Goal: Task Accomplishment & Management: Manage account settings

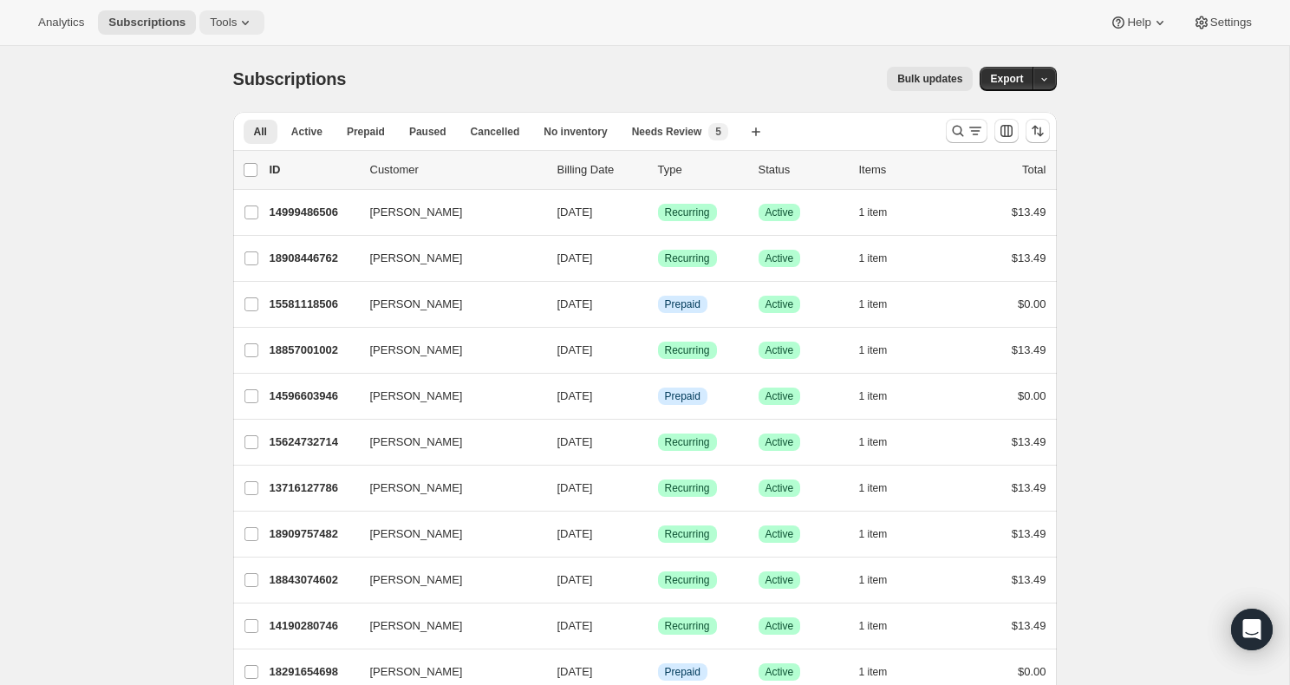
click at [244, 20] on icon at bounding box center [245, 22] width 17 height 17
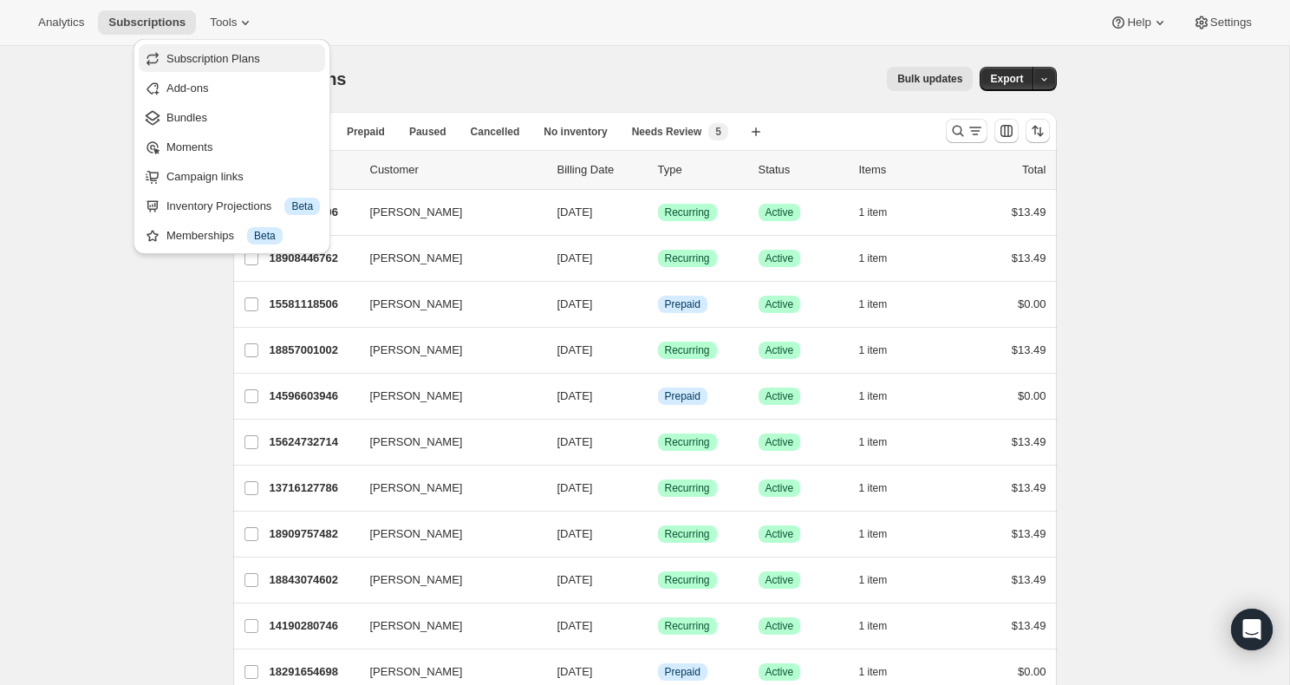
click at [216, 60] on span "Subscription Plans" at bounding box center [213, 58] width 94 height 13
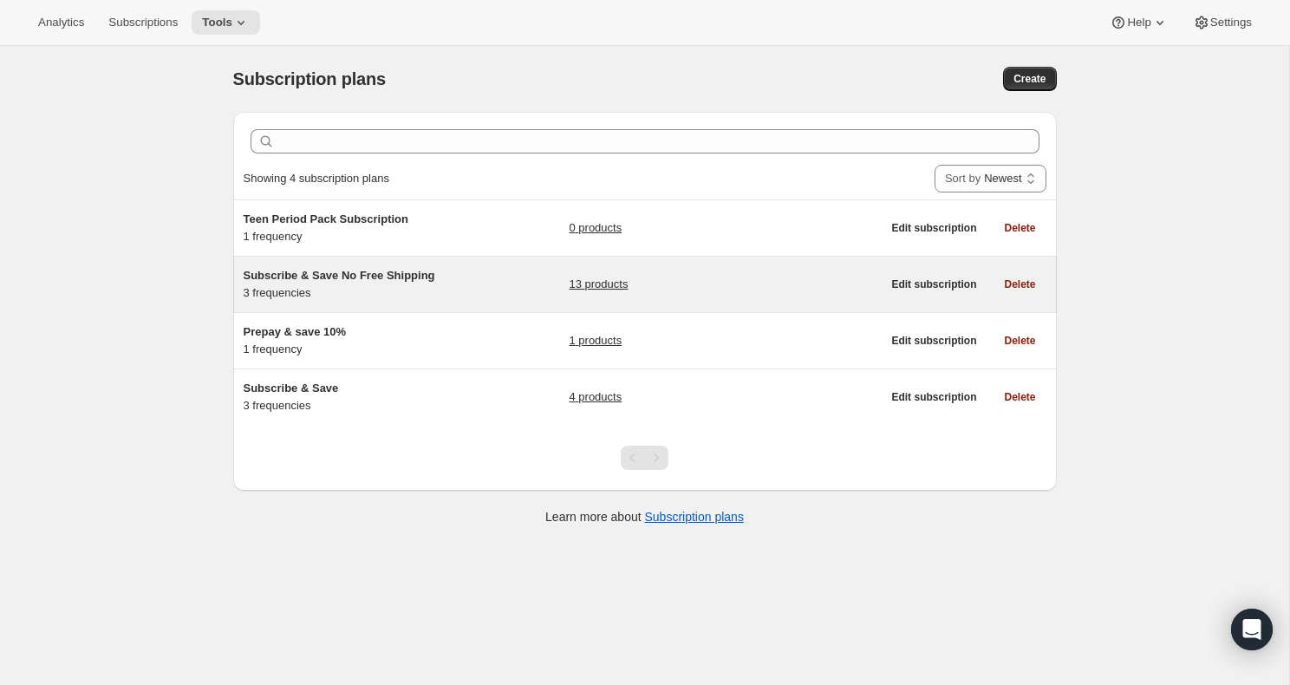
click at [412, 283] on h5 "Subscribe & Save No Free Shipping" at bounding box center [352, 275] width 217 height 17
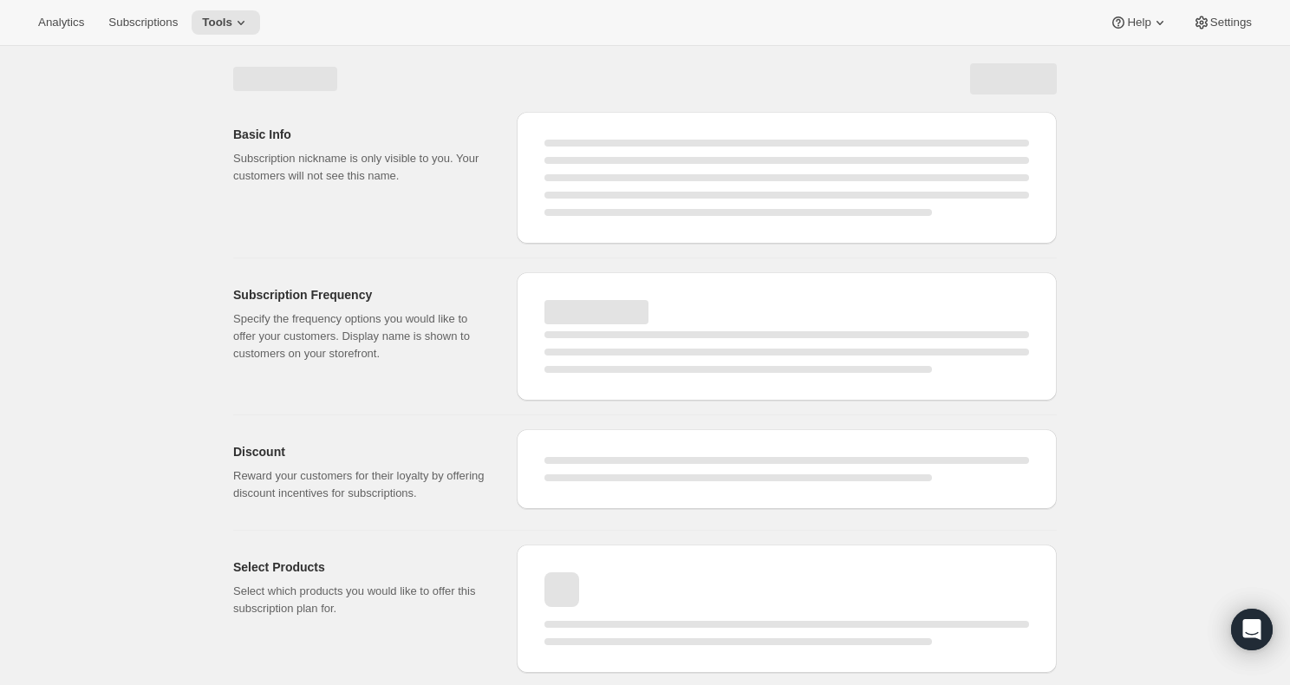
select select "WEEK"
select select "MONTH"
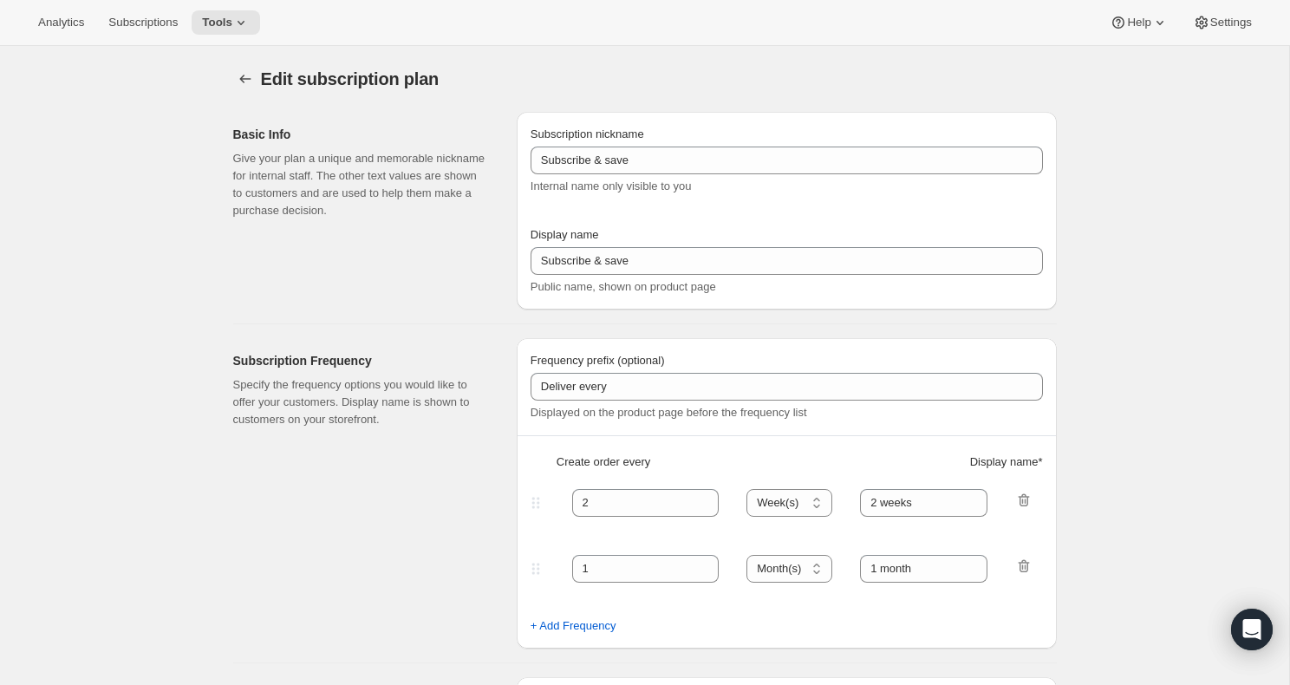
type input "Subscribe & Save No Free Shipping"
type input "Subscribe & Save"
type input "1"
select select "MONTH"
type input "1 month"
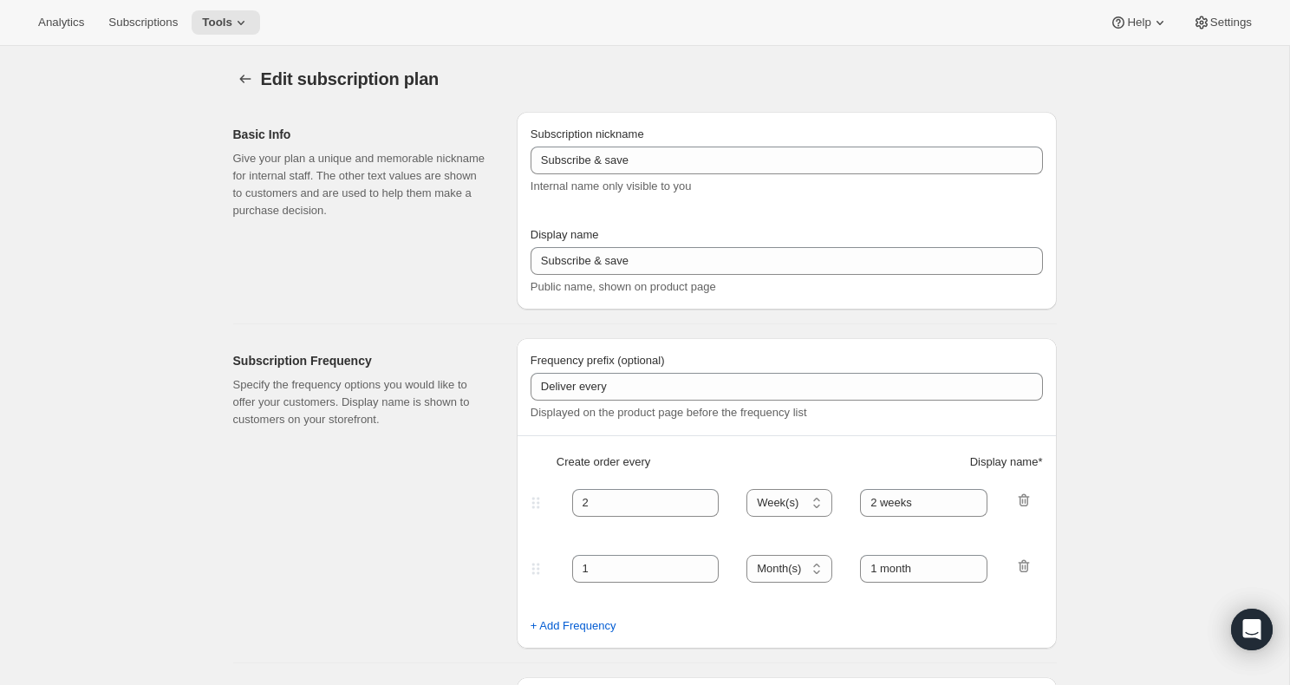
type input "2"
type input "2 months"
type input "Never worry about running out. Modify or cancel anytime."
select select "MONTH"
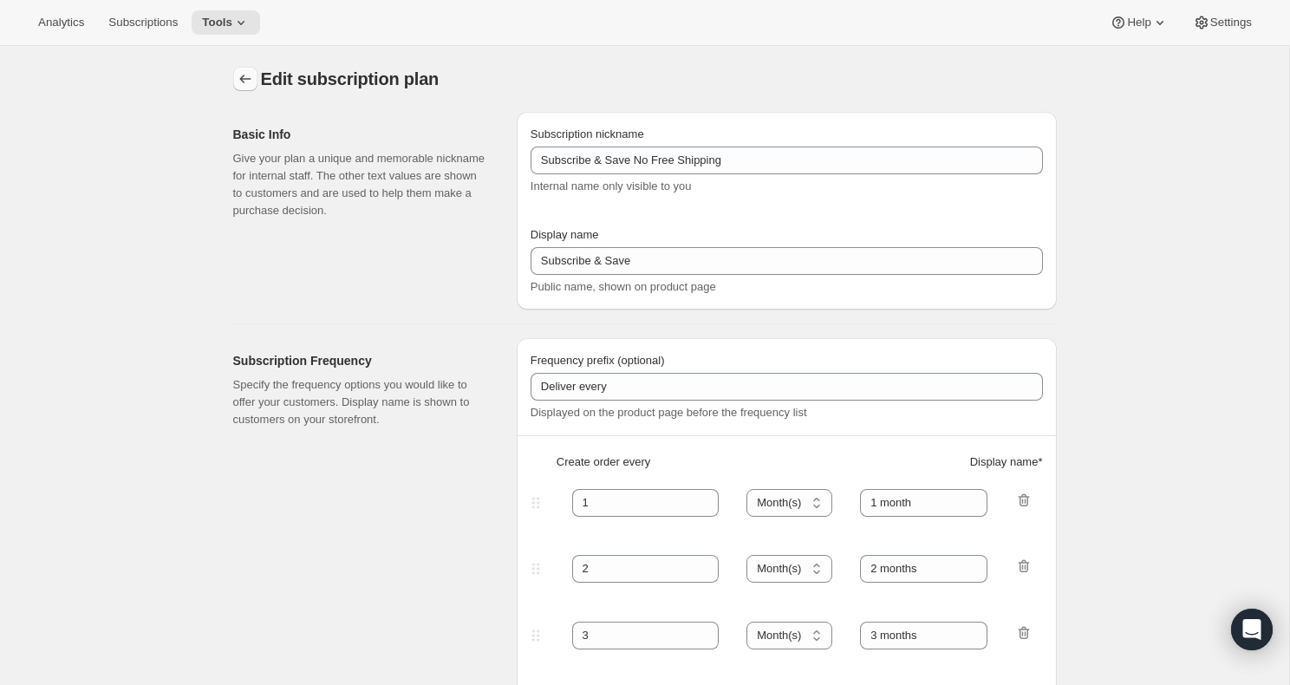
click at [240, 83] on icon "Subscription plans" at bounding box center [245, 78] width 17 height 17
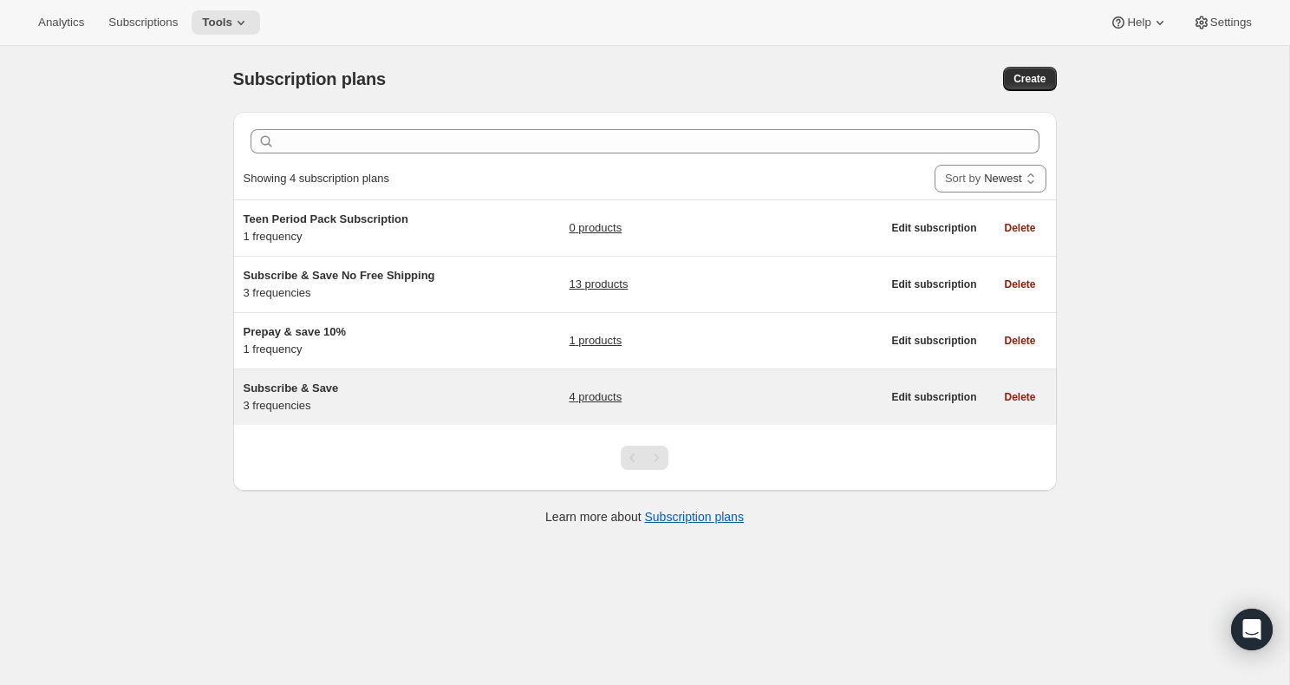
click at [581, 399] on link "4 products" at bounding box center [595, 396] width 53 height 17
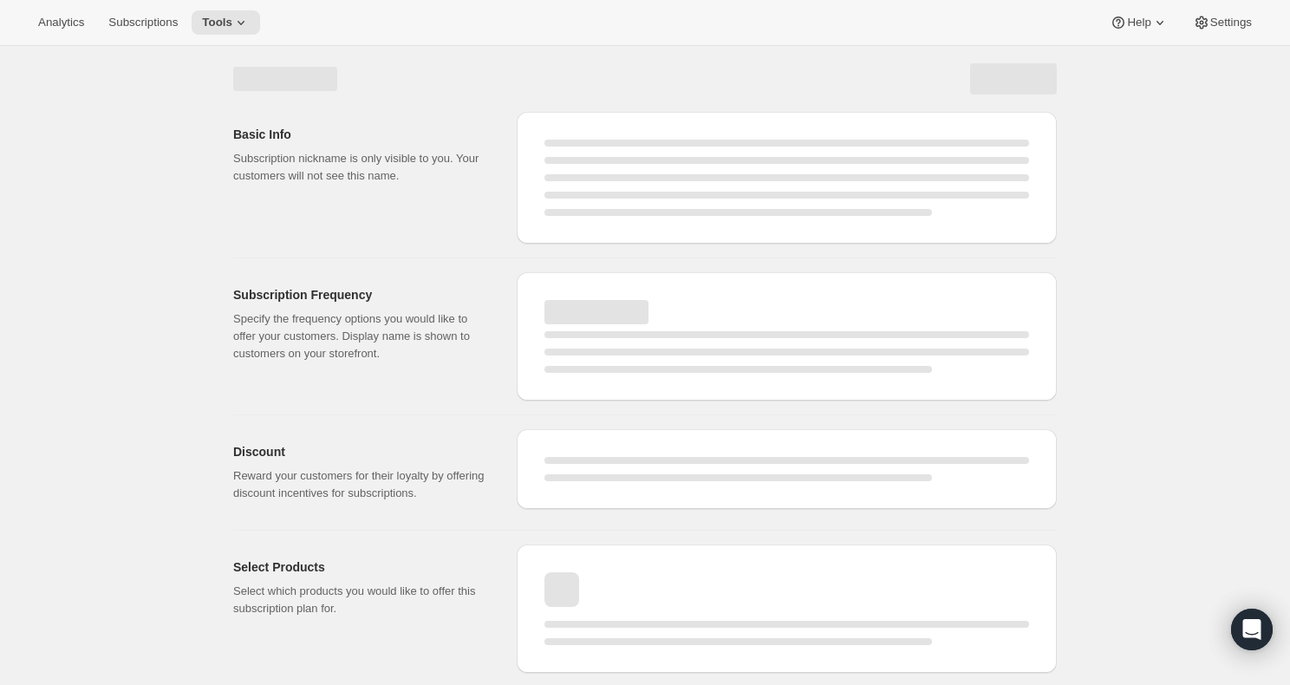
select select "WEEK"
select select "MONTH"
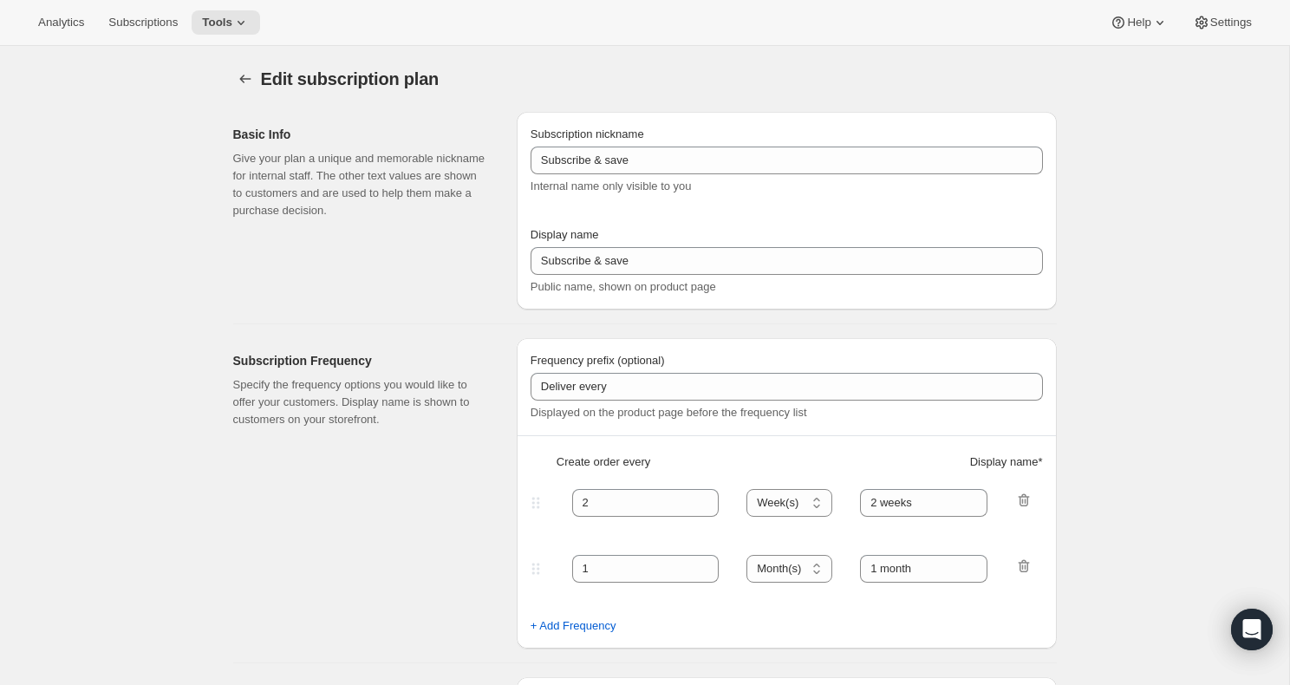
type input "Subscribe & Save"
type input "Subscribe & Save <b>Free Shipping</b>"
type input "1"
select select "MONTH"
type input "1 month"
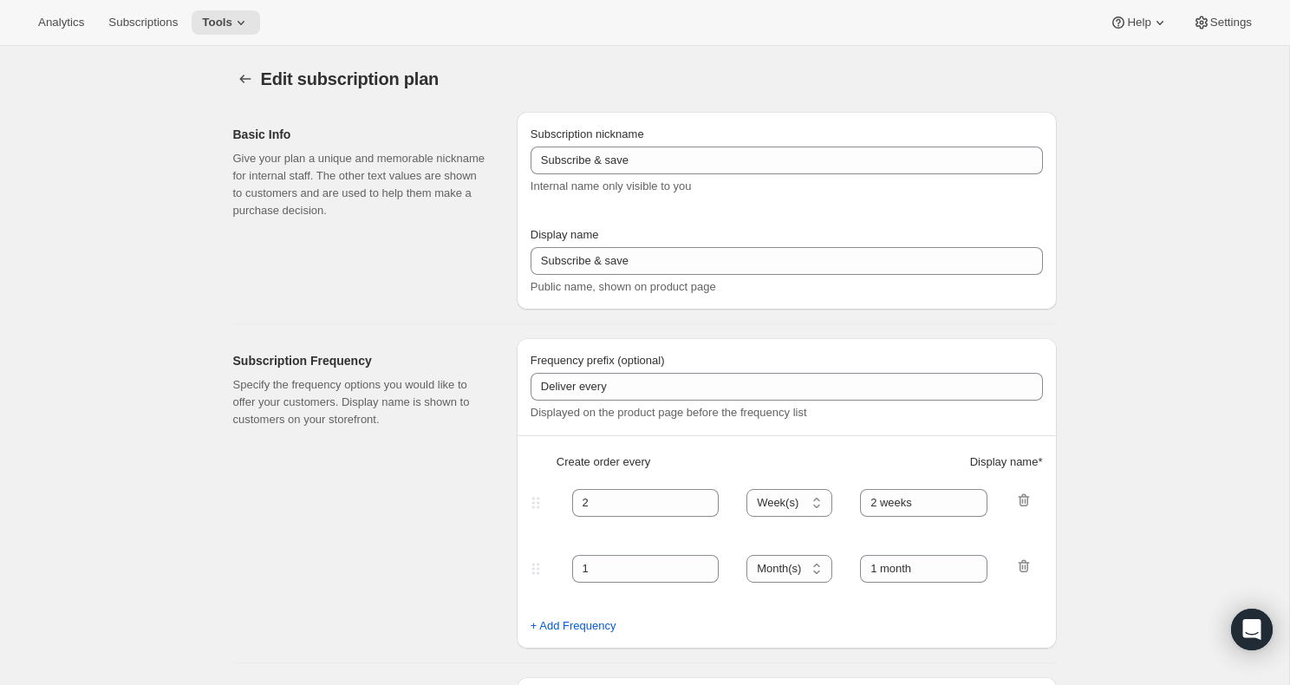
type input "2"
type input "2 months"
type input "Subscribers get Free Shipping! Modify or cancel anytime."
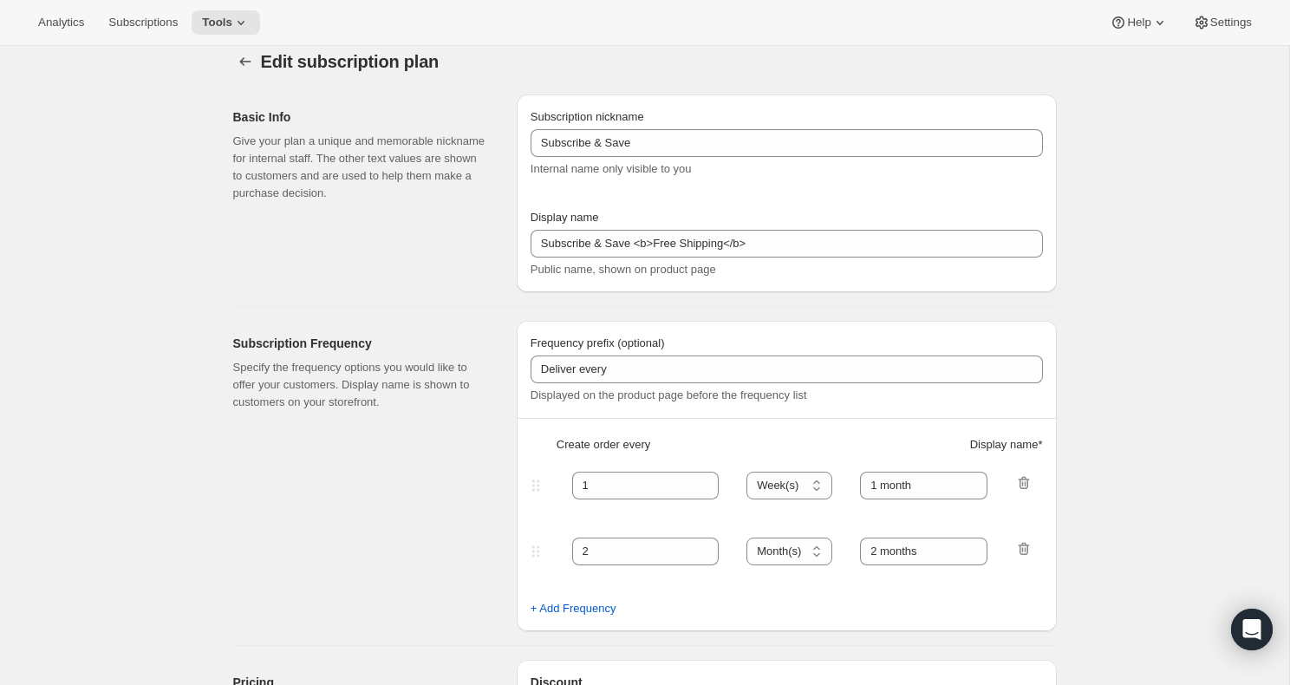
select select "MONTH"
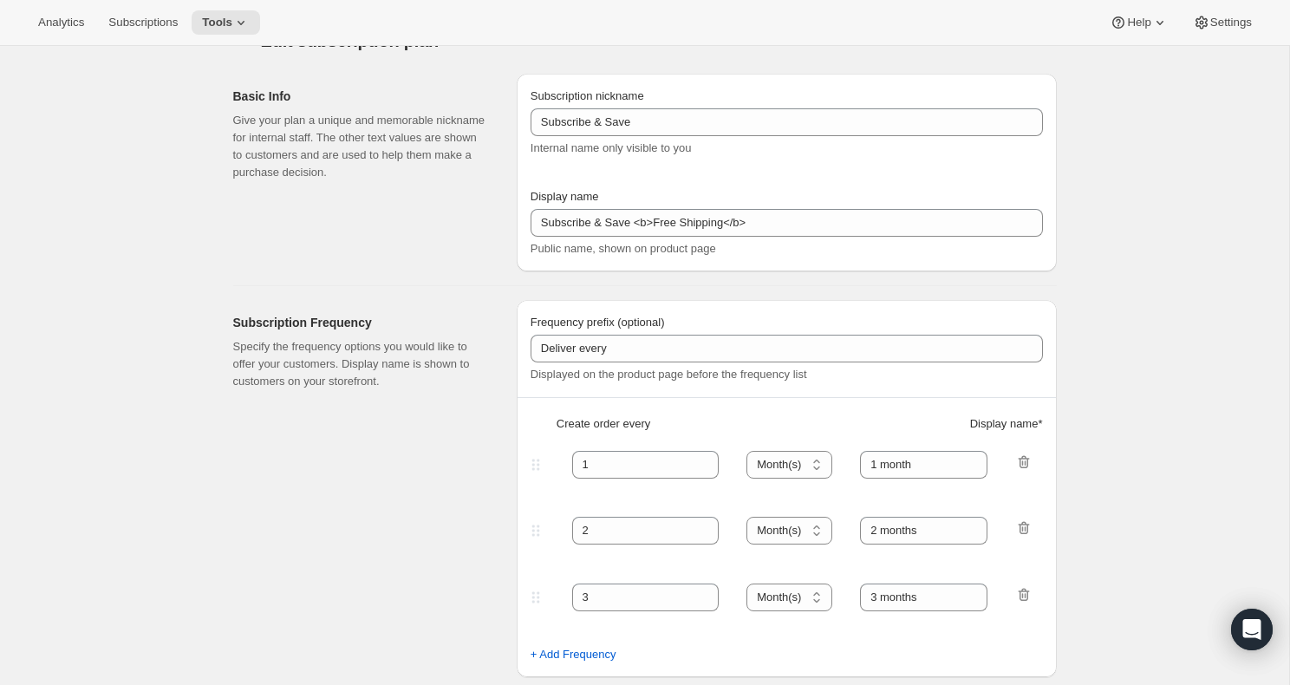
scroll to position [28, 0]
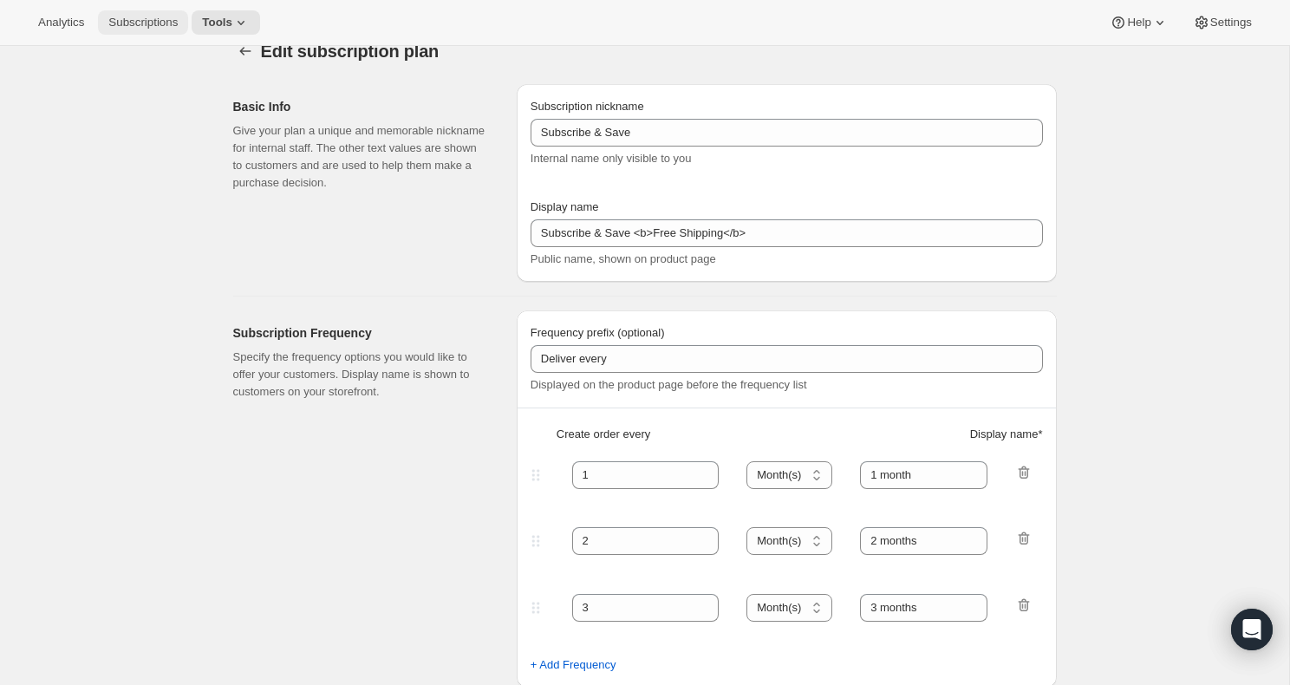
click at [160, 23] on span "Subscriptions" at bounding box center [142, 23] width 69 height 14
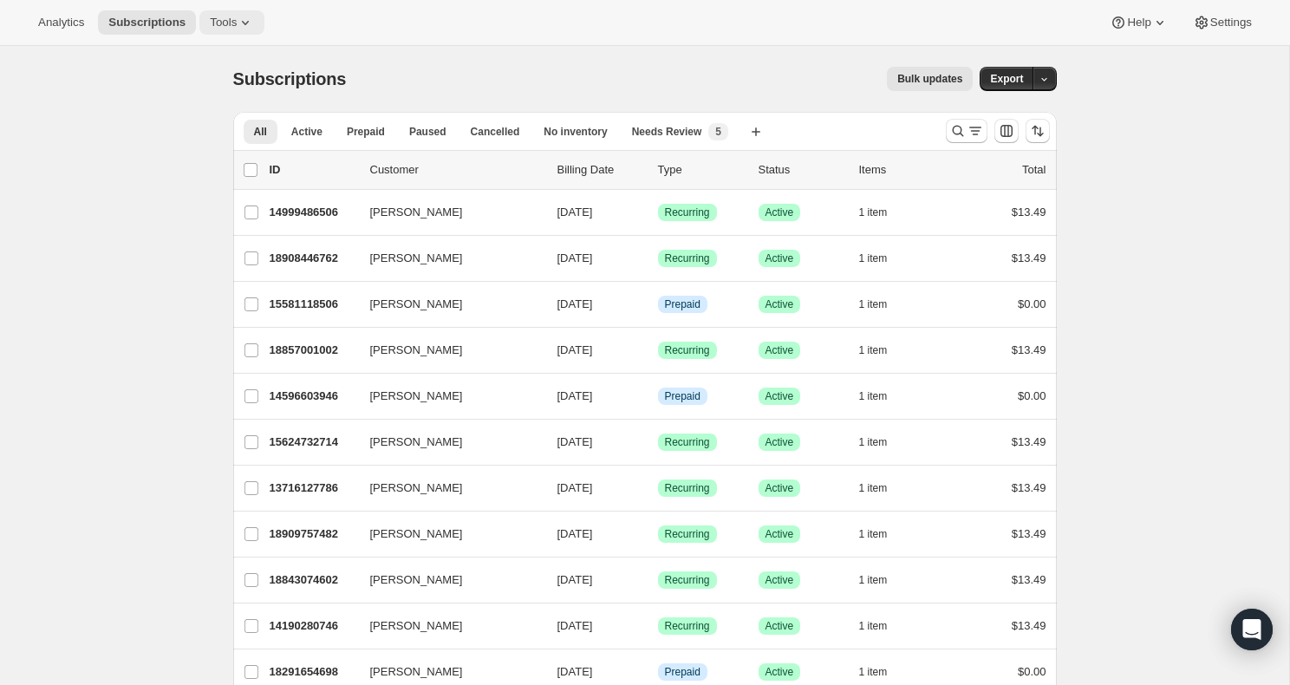
click at [246, 29] on icon at bounding box center [245, 22] width 17 height 17
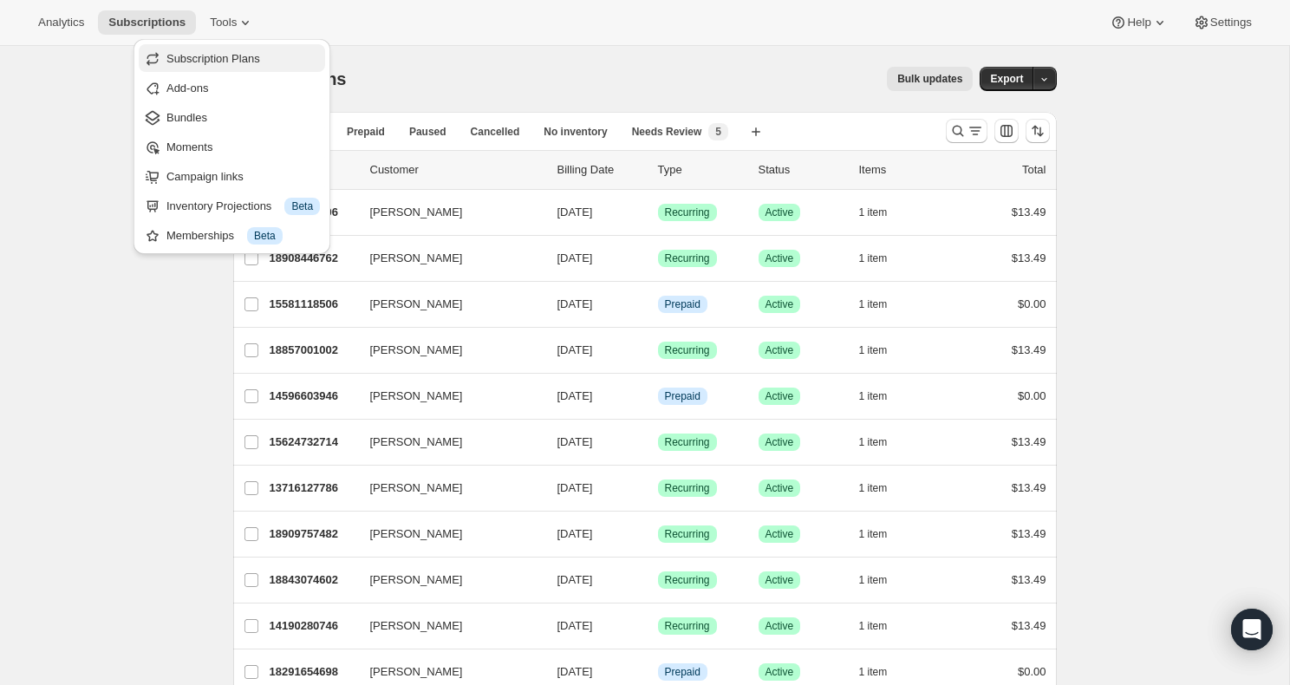
click at [216, 65] on span "Subscription Plans" at bounding box center [242, 58] width 153 height 17
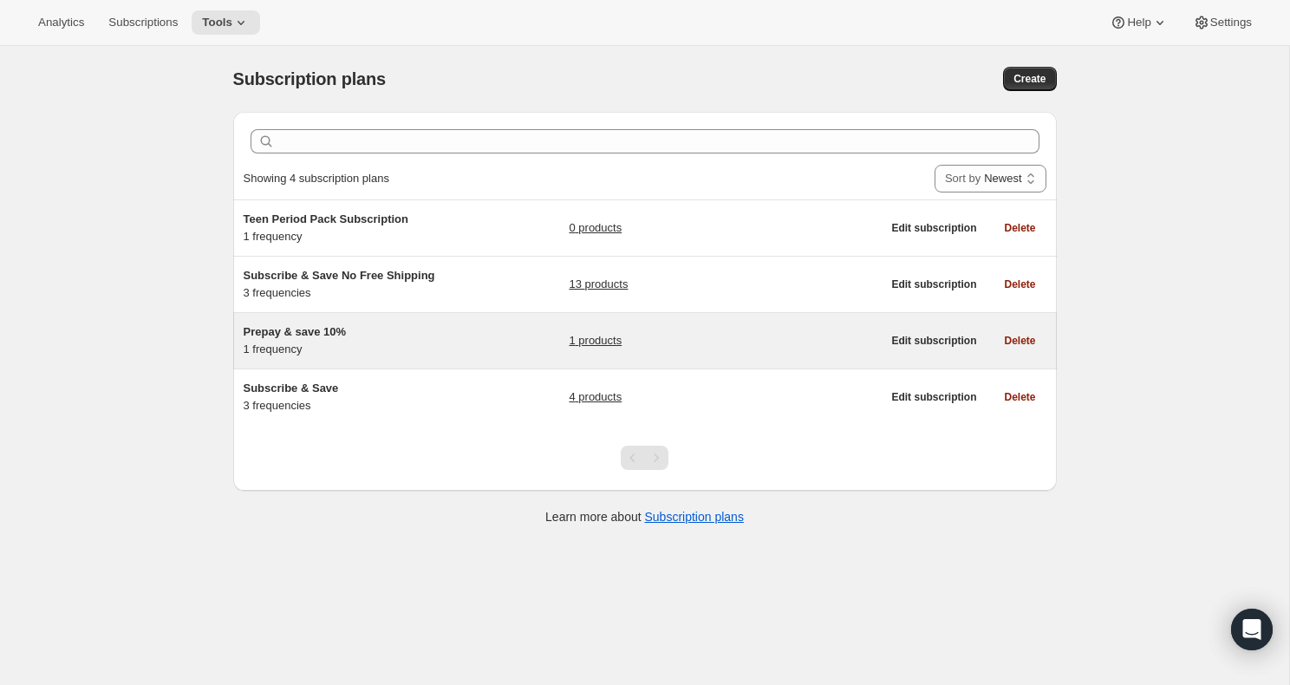
click at [576, 344] on link "1 products" at bounding box center [595, 340] width 53 height 17
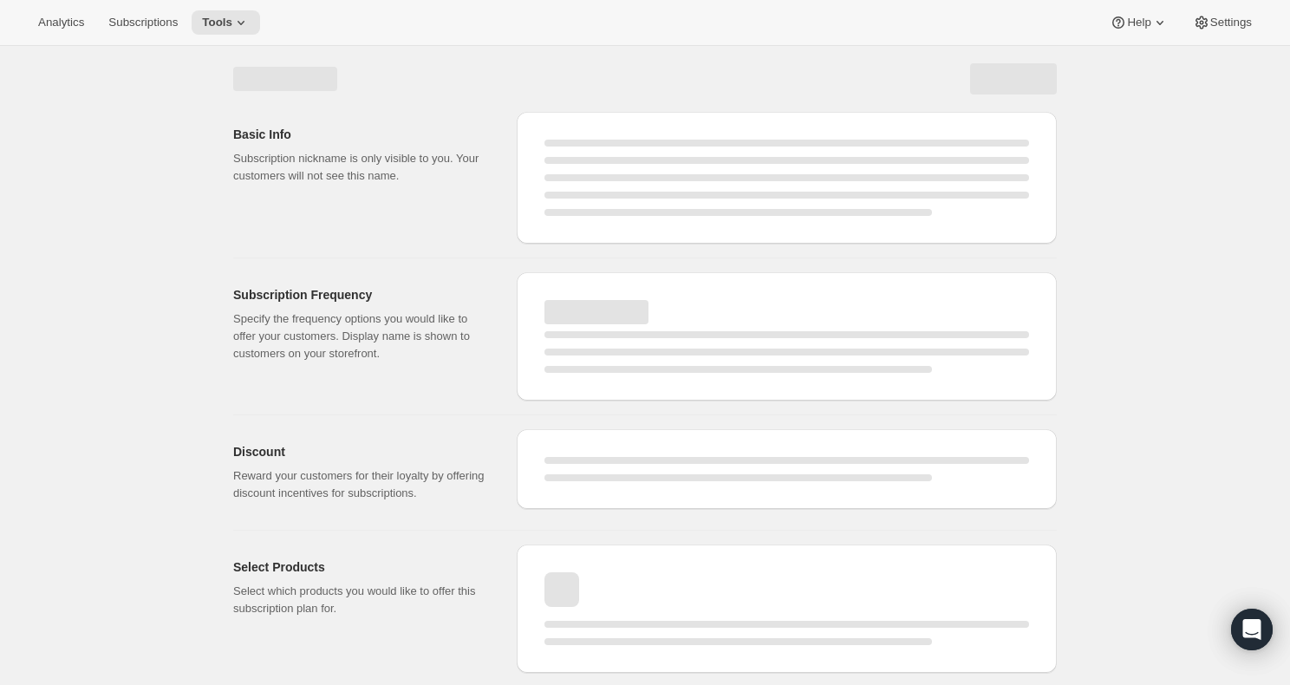
select select "WEEK"
select select "MONTH"
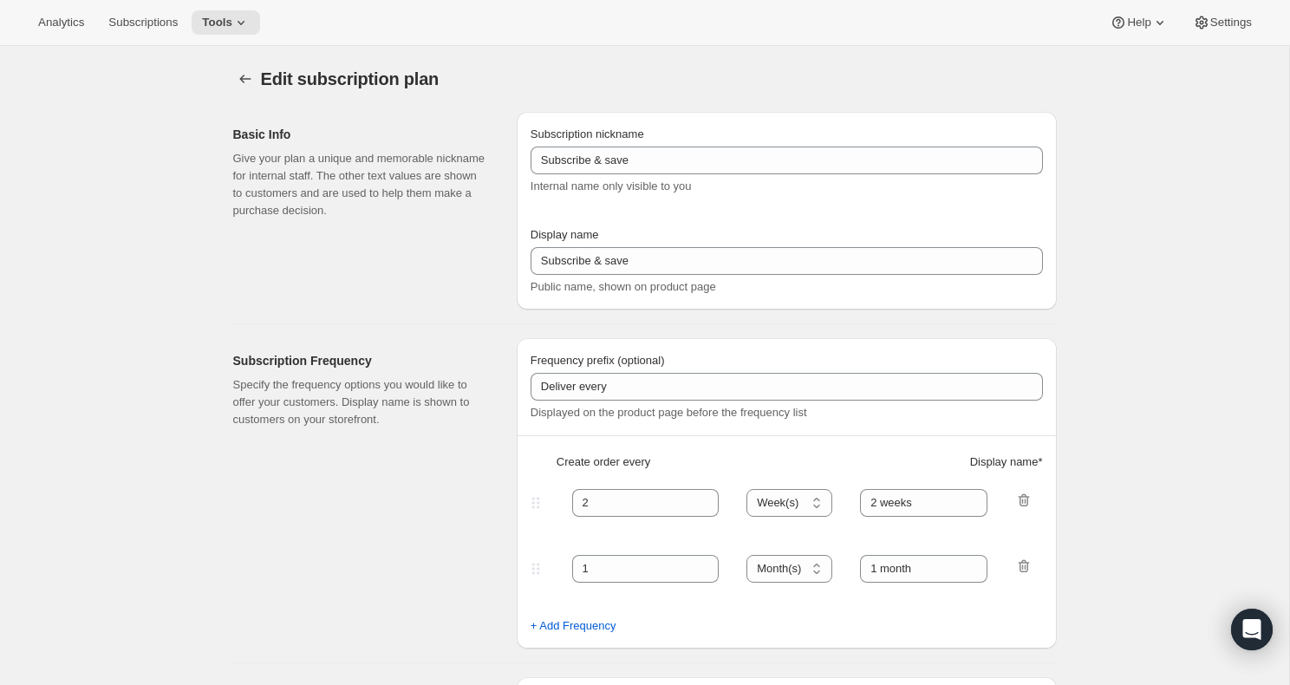
type input "Prepay & save 10%"
select select "ENABLED"
select select "MONTH"
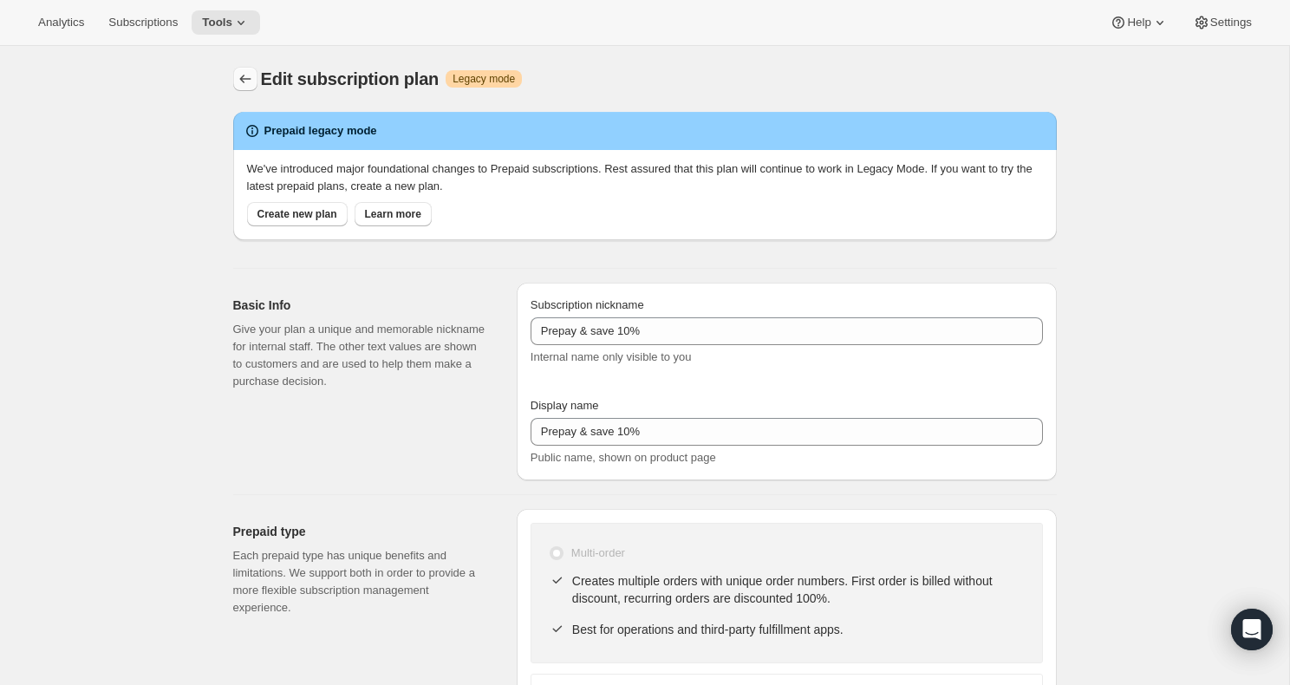
click at [244, 79] on icon "Subscription plans" at bounding box center [245, 78] width 17 height 17
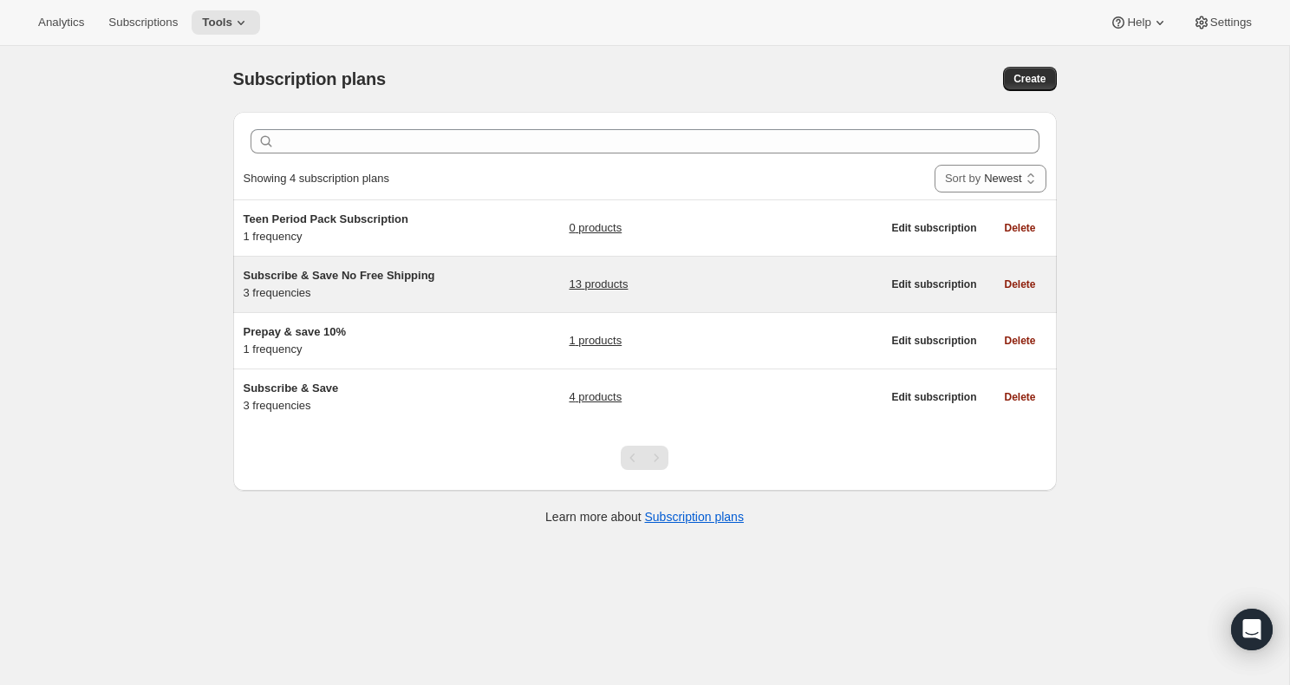
click at [602, 283] on link "13 products" at bounding box center [598, 284] width 59 height 17
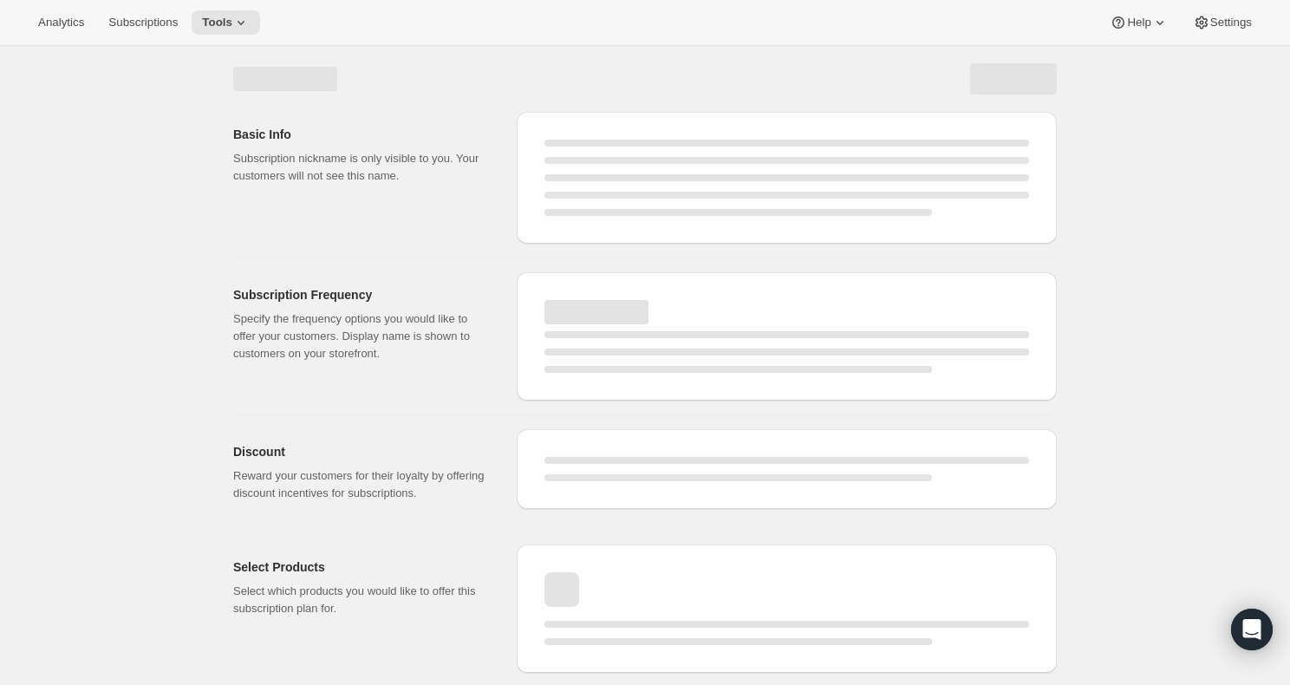
select select "WEEK"
select select "MONTH"
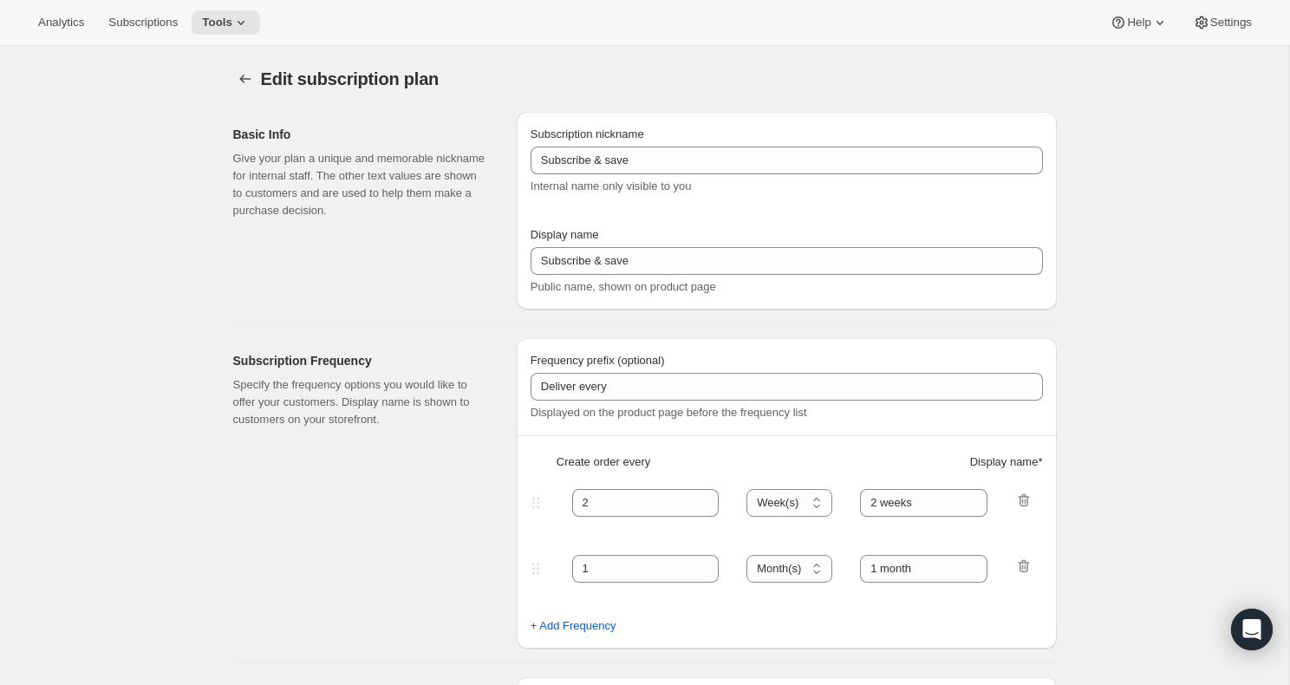
type input "Subscribe & Save No Free Shipping"
type input "Subscribe & Save"
type input "1"
type input "1 month"
type input "2"
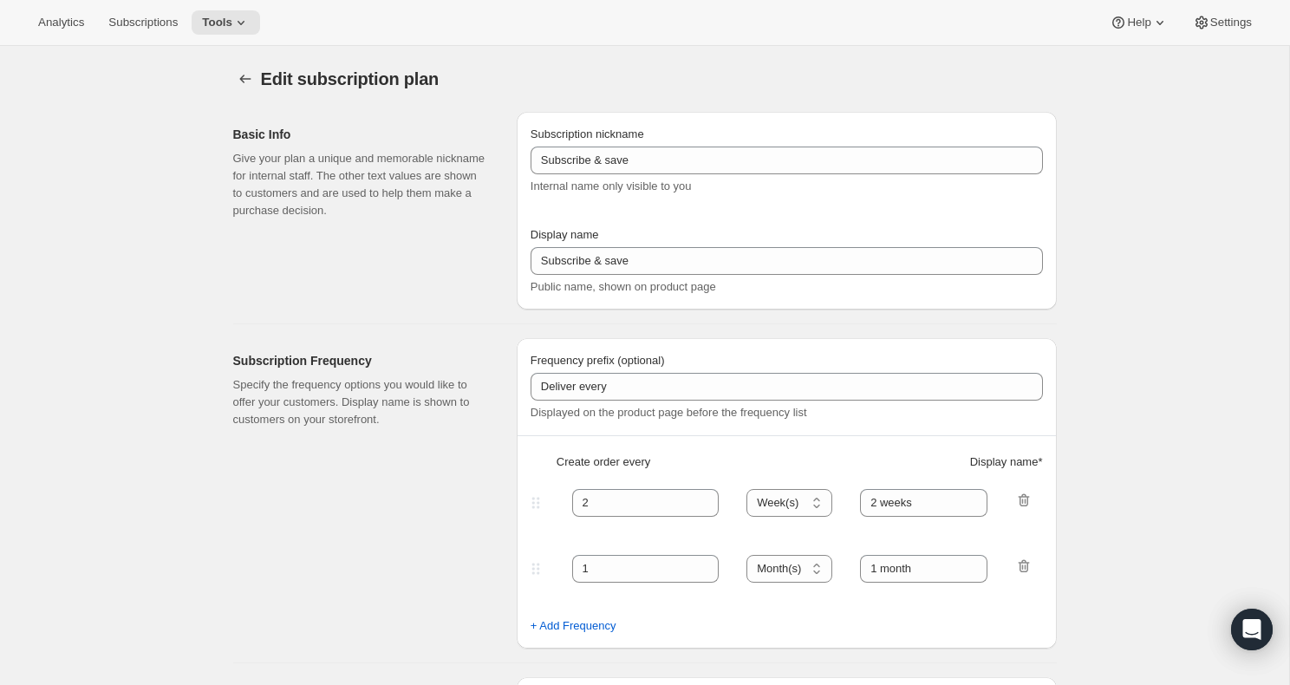
type input "2 months"
type input "Never worry about running out. Modify or cancel anytime."
select select "MONTH"
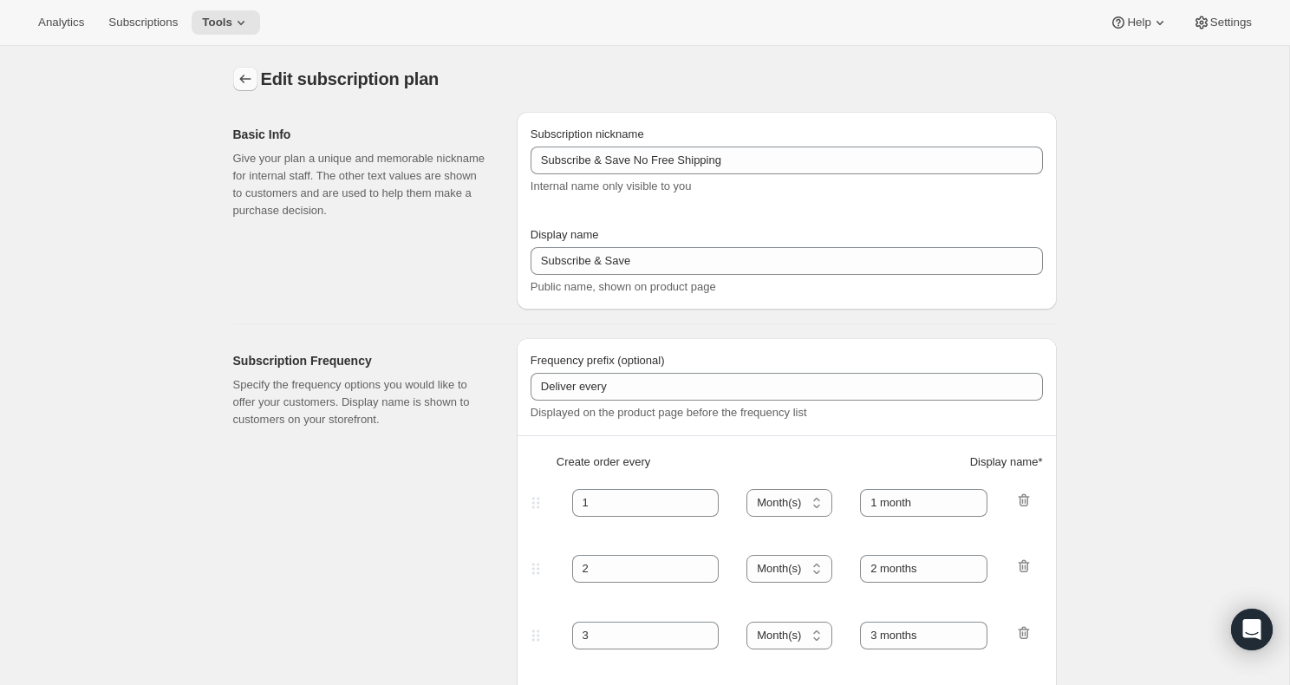
click at [252, 79] on icon "Subscription plans" at bounding box center [245, 78] width 17 height 17
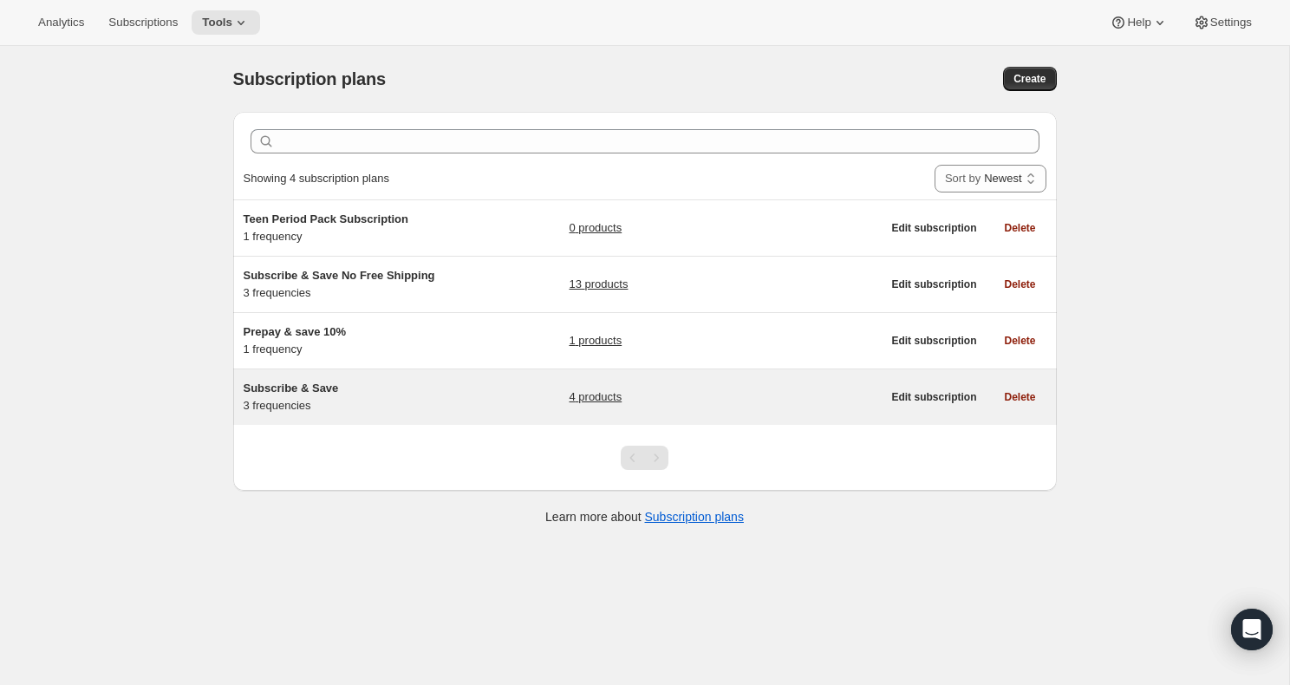
click at [598, 397] on link "4 products" at bounding box center [595, 396] width 53 height 17
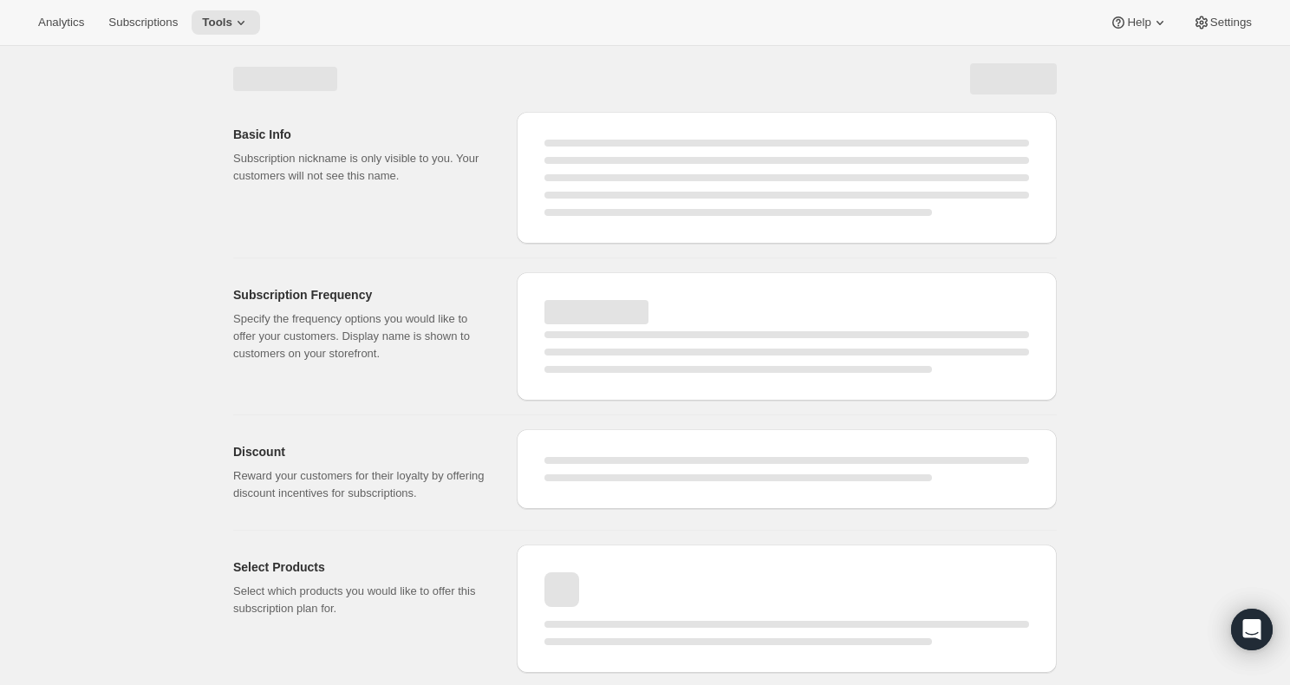
select select "WEEK"
select select "MONTH"
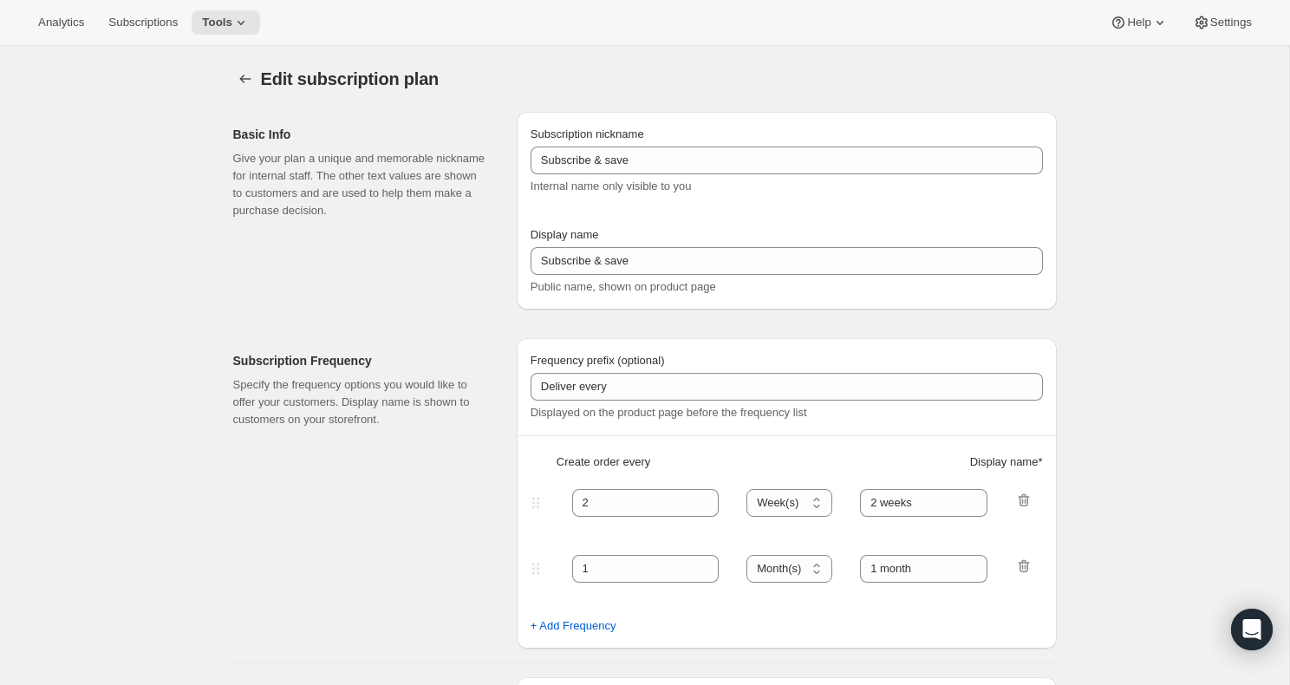
type input "Subscribe & Save"
type input "Subscribe & Save <b>Free Shipping</b>"
type input "1"
type input "1 month"
type input "2"
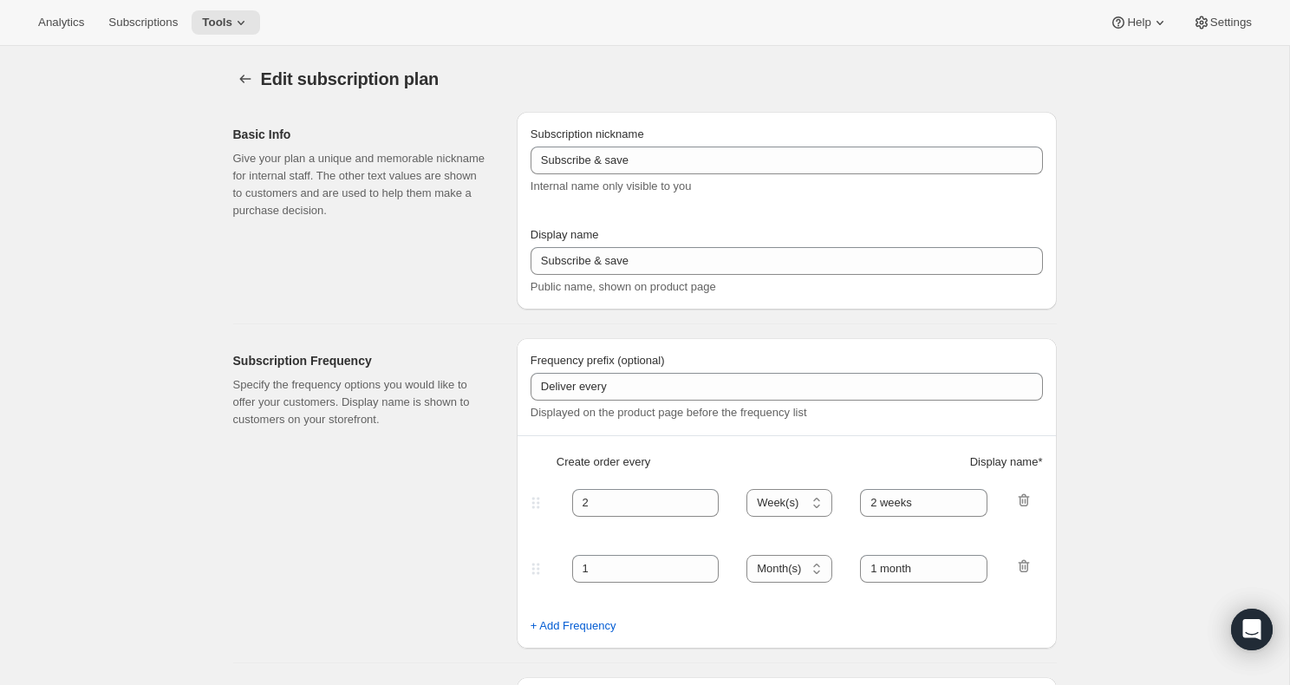
type input "2 months"
type input "Subscribers get Free Shipping! Modify or cancel anytime."
select select "MONTH"
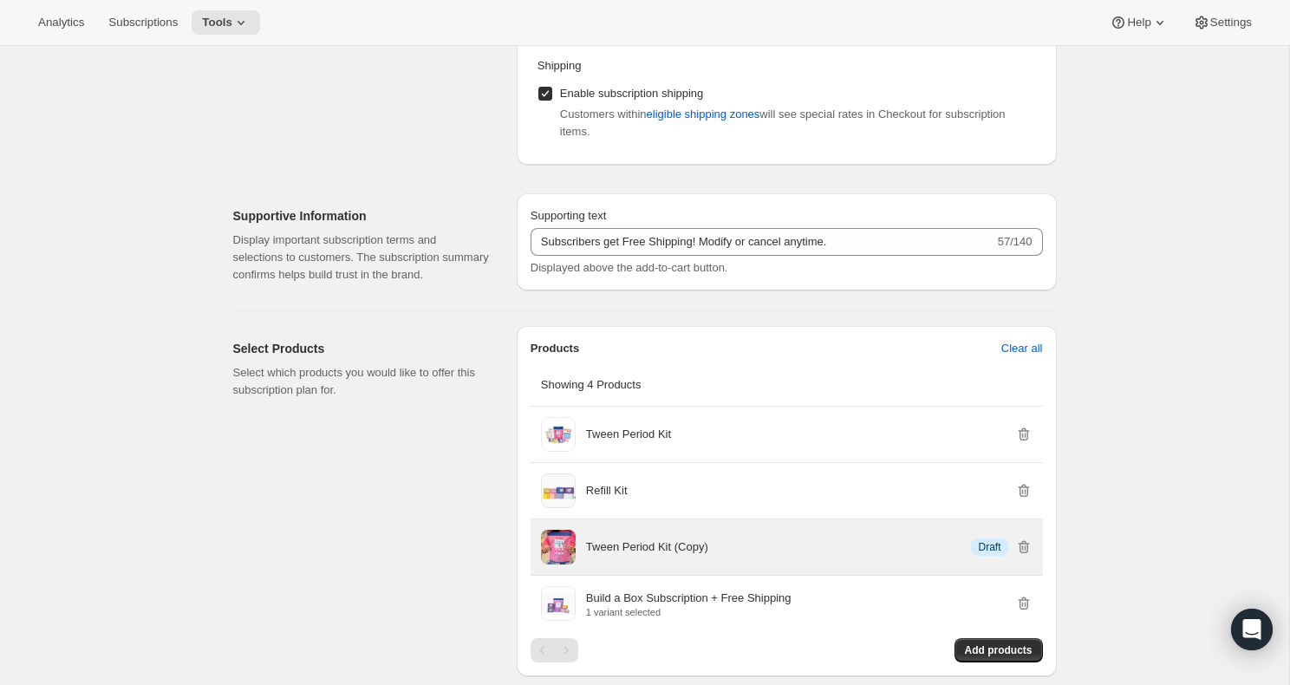
scroll to position [875, 0]
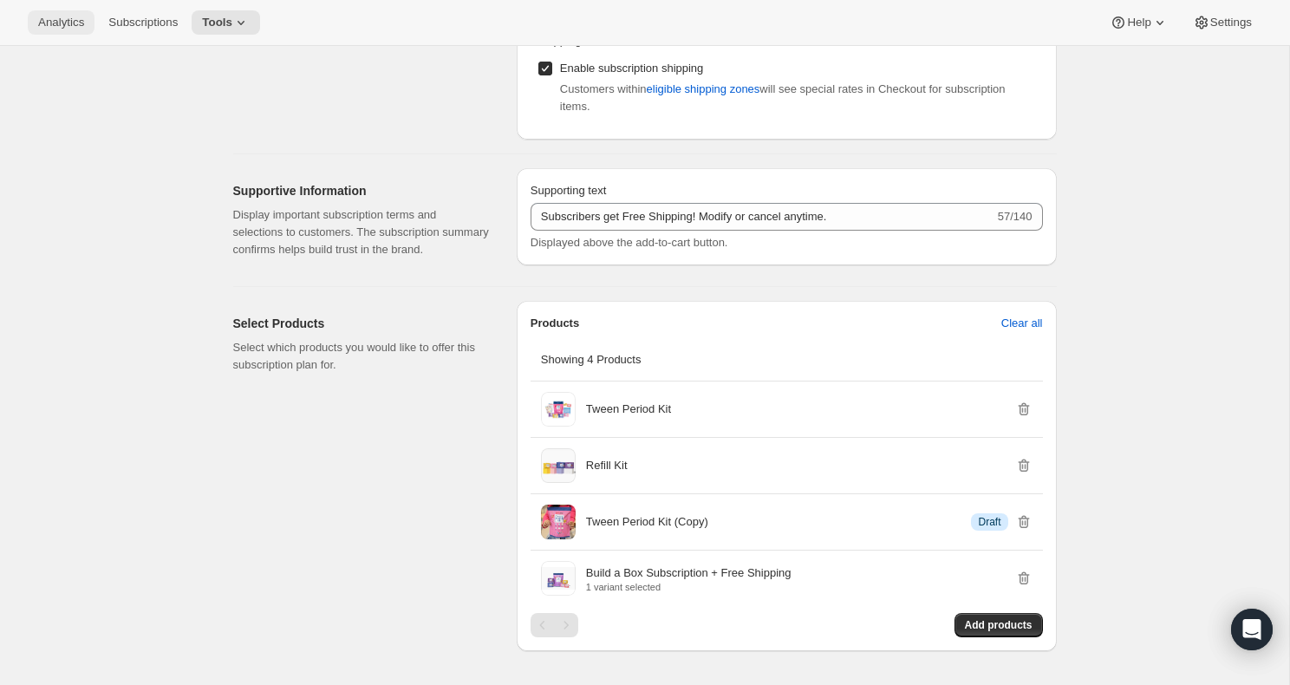
click at [72, 23] on span "Analytics" at bounding box center [61, 23] width 46 height 14
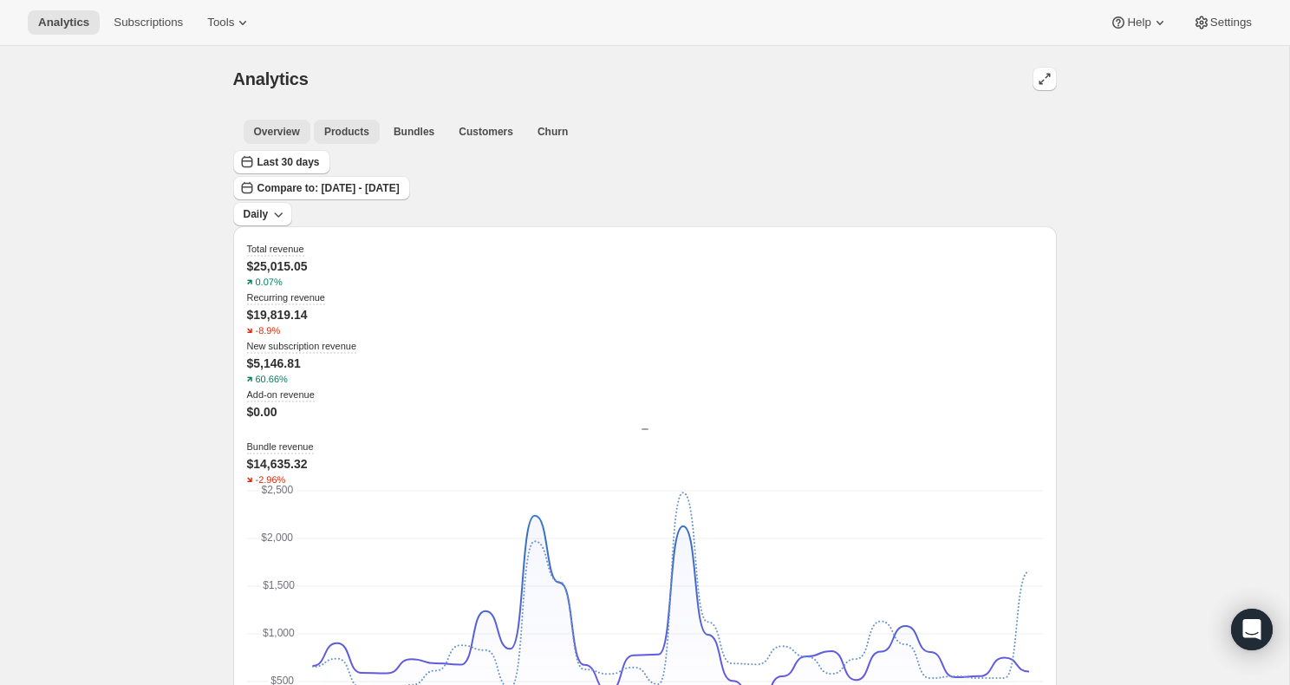
click at [353, 133] on span "Products" at bounding box center [346, 132] width 45 height 14
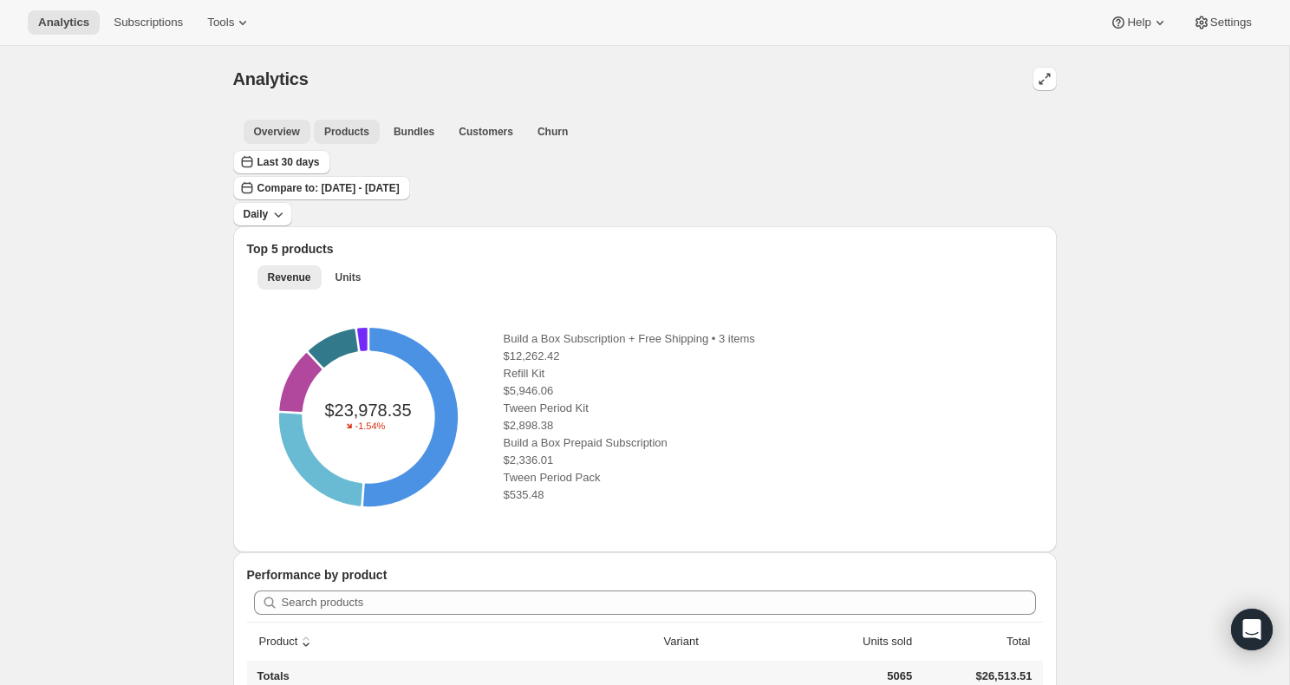
click at [275, 134] on span "Overview" at bounding box center [277, 132] width 46 height 14
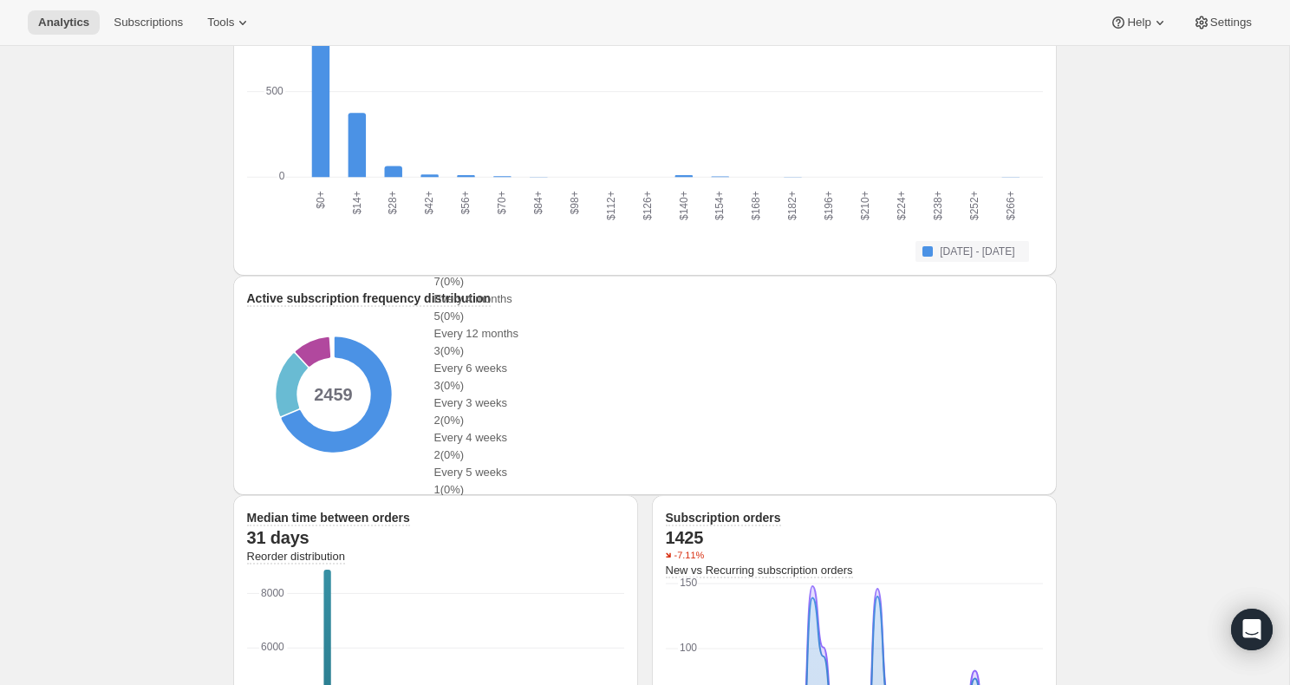
scroll to position [2247, 0]
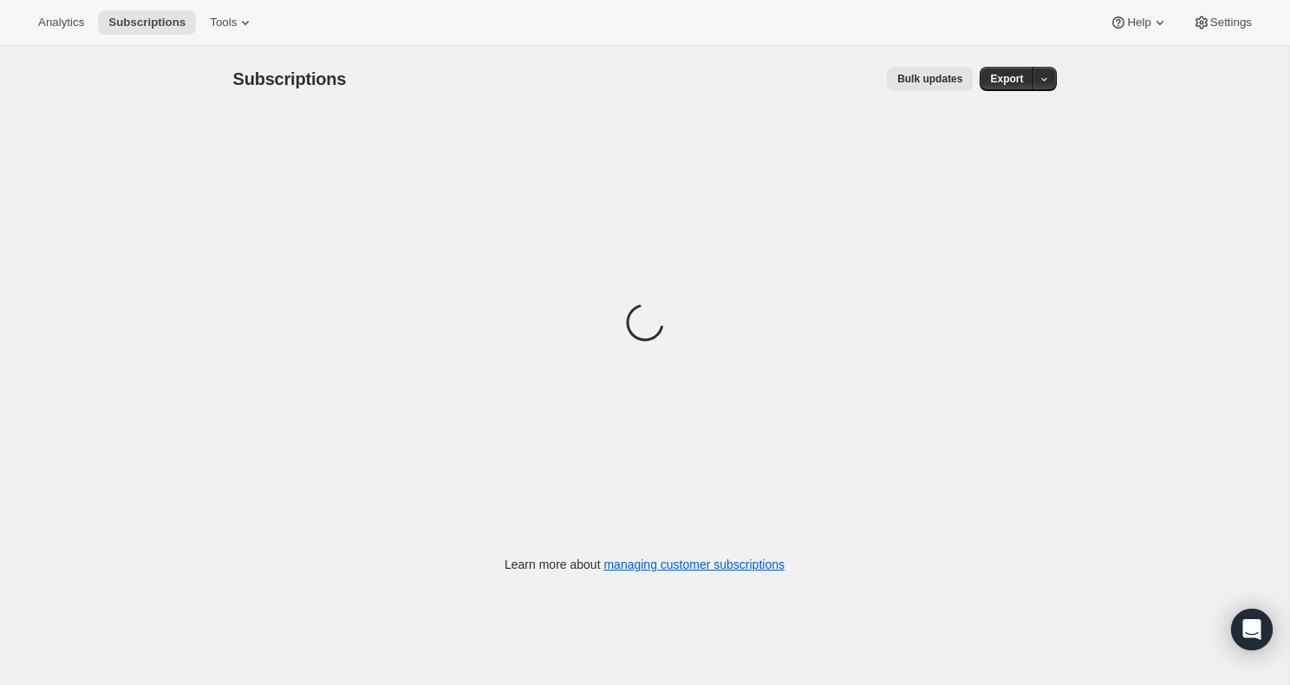
scroll to position [1, 0]
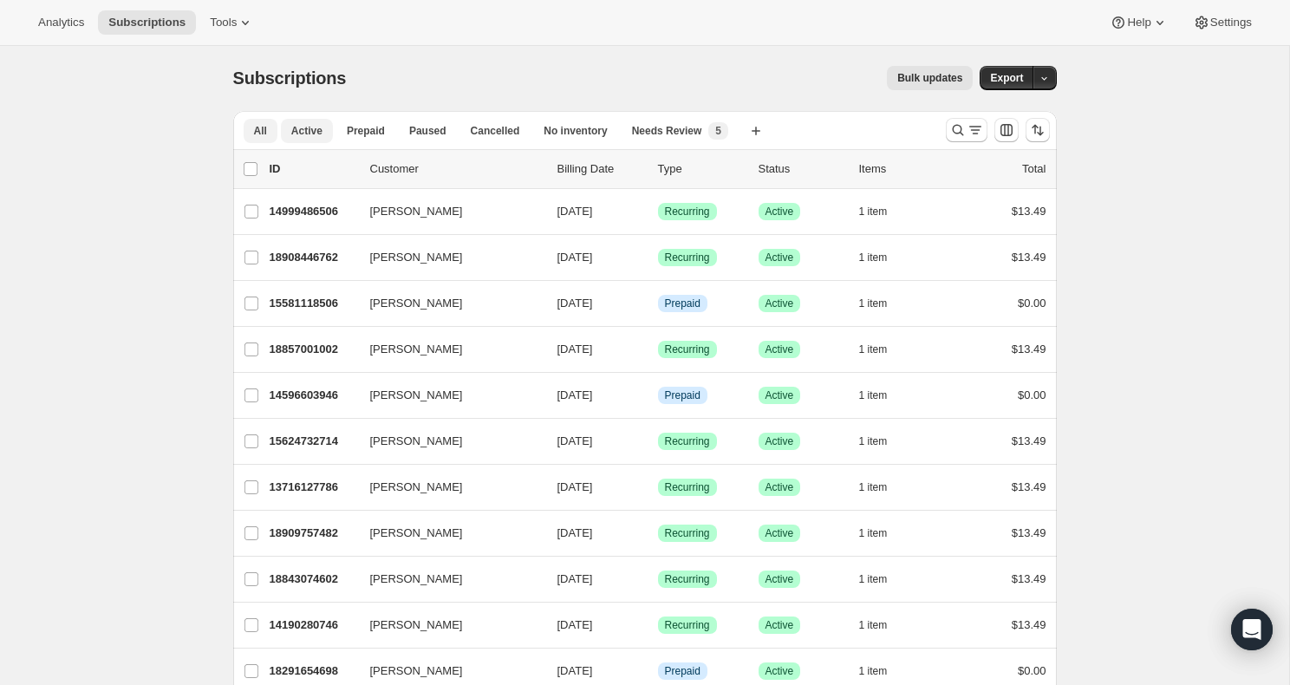
click at [302, 138] on button "Active" at bounding box center [307, 131] width 52 height 24
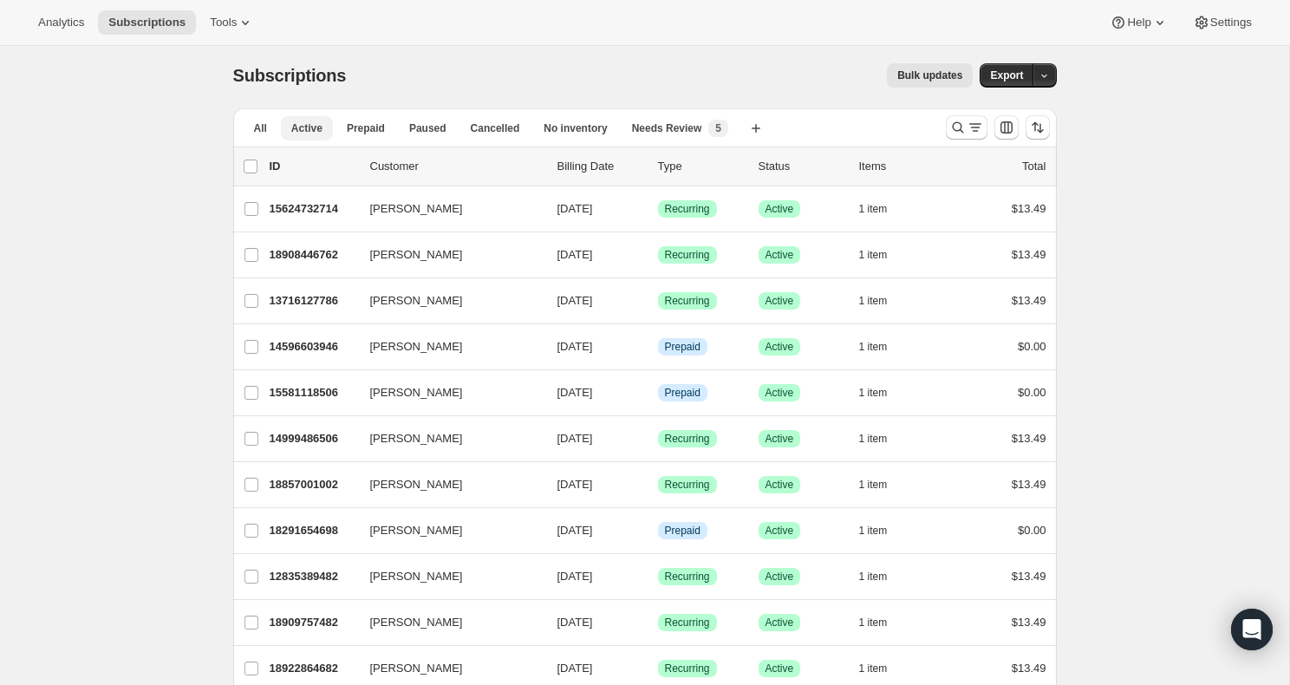
scroll to position [0, 0]
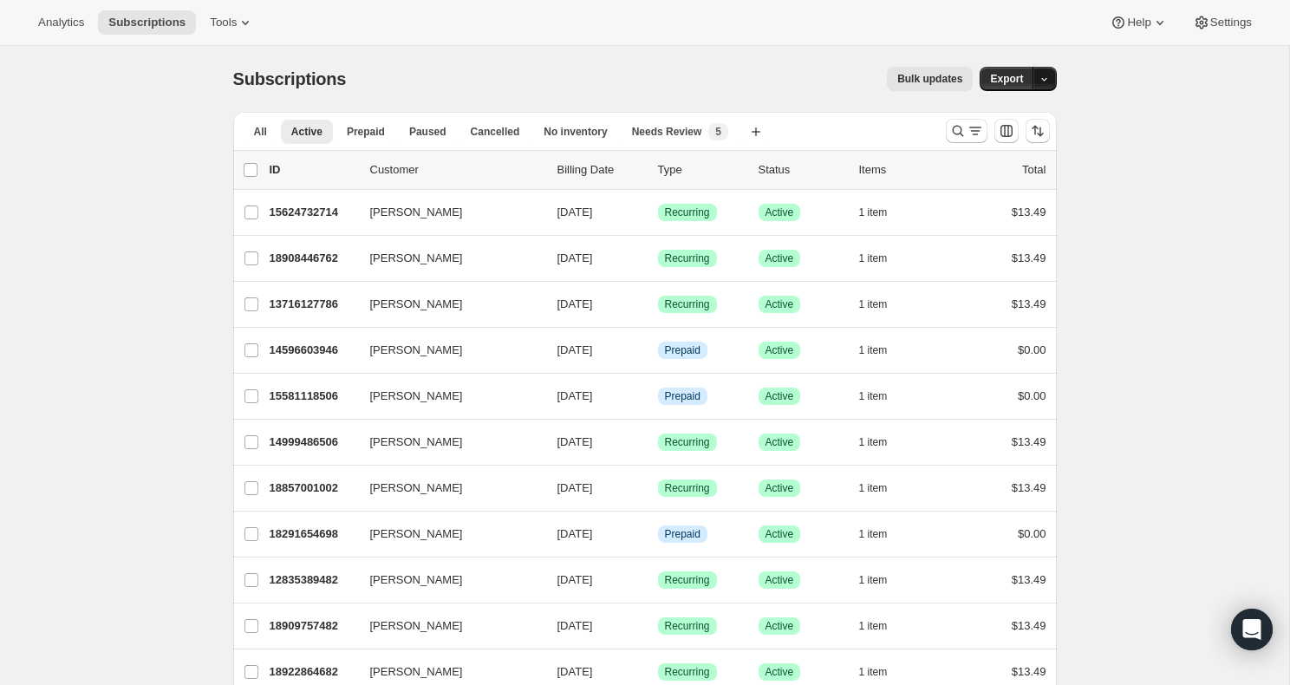
click at [1047, 80] on icon "button" at bounding box center [1043, 79] width 11 height 11
click at [966, 132] on icon "Search and filter results" at bounding box center [974, 130] width 17 height 17
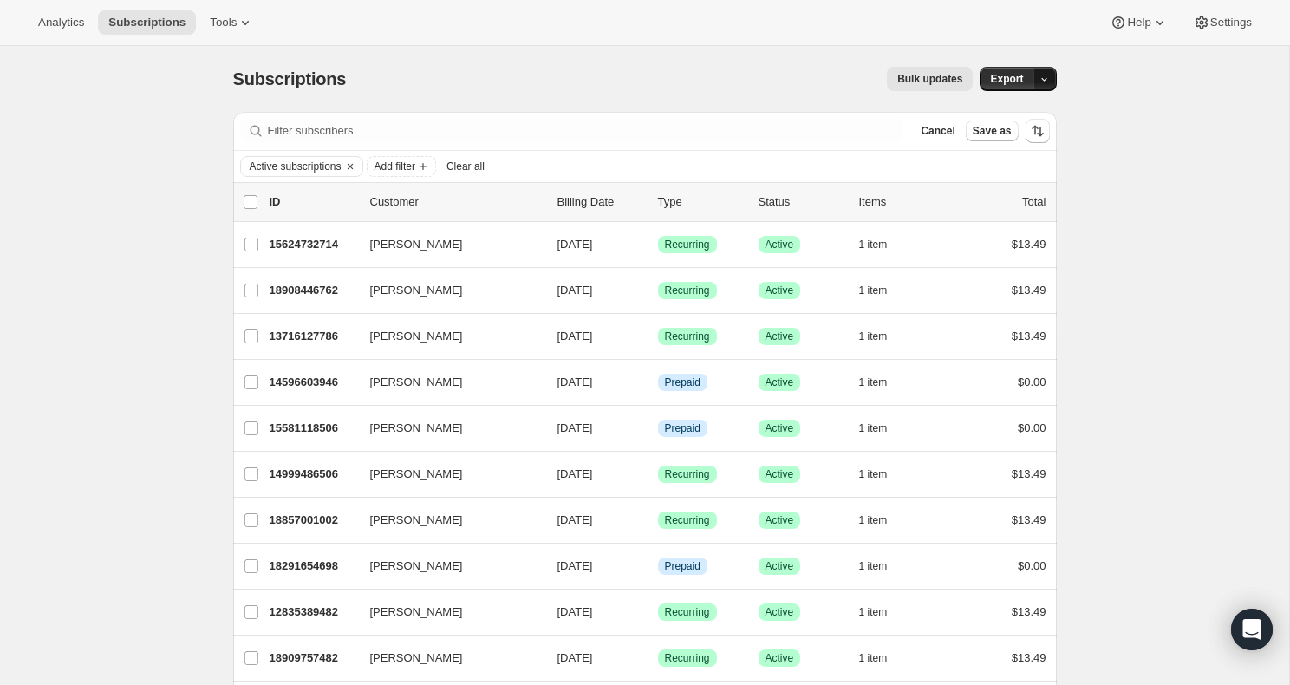
click at [1050, 79] on button "button" at bounding box center [1044, 79] width 24 height 24
click at [995, 119] on span "Subscription data" at bounding box center [951, 114] width 87 height 13
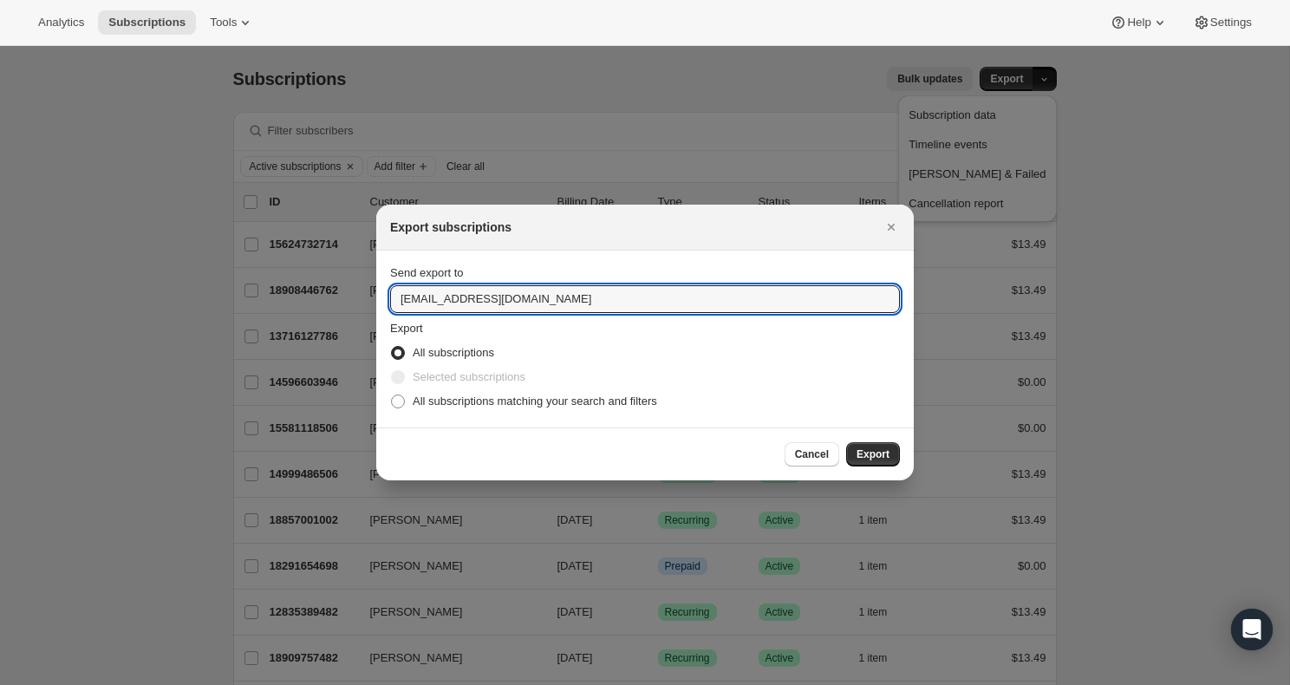
drag, startPoint x: 510, startPoint y: 302, endPoint x: 334, endPoint y: 286, distance: 176.6
type input "devyn@thexscale.com"
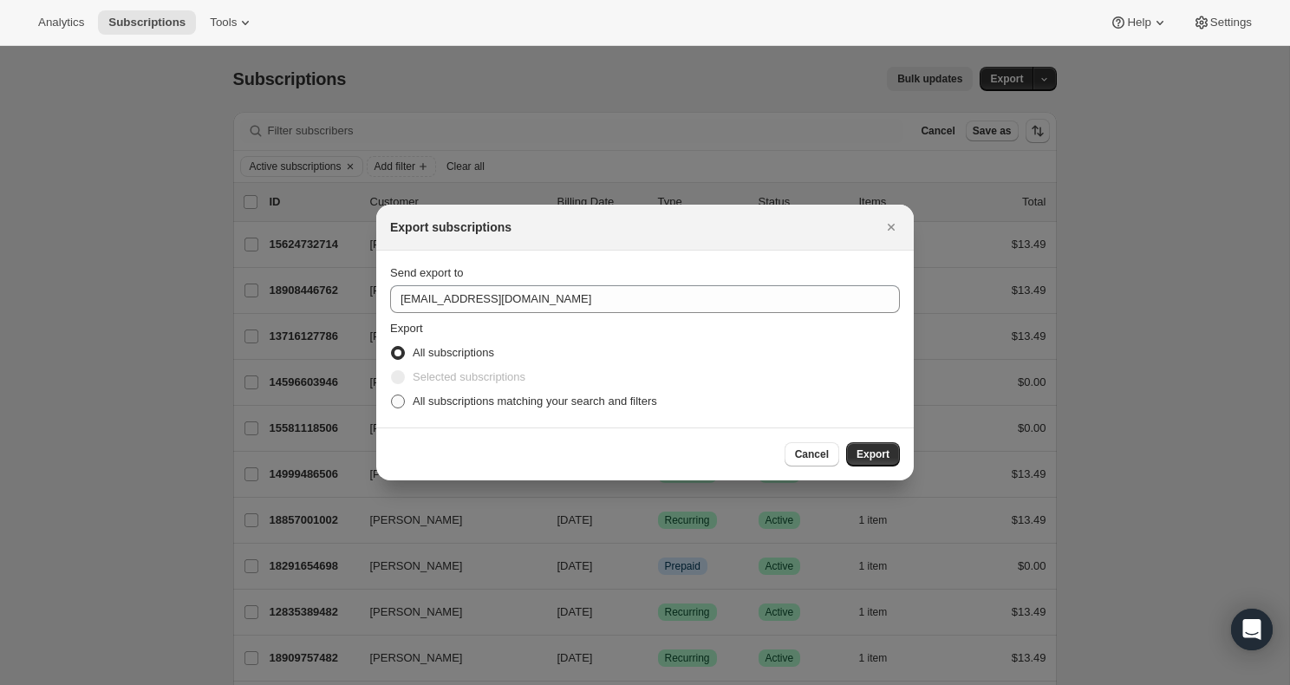
click at [395, 394] on span ":ra:" at bounding box center [398, 401] width 14 height 14
click at [392, 394] on input "All subscriptions matching your search and filters" at bounding box center [391, 394] width 1 height 1
radio input "true"
click at [868, 446] on button "Export" at bounding box center [873, 454] width 54 height 24
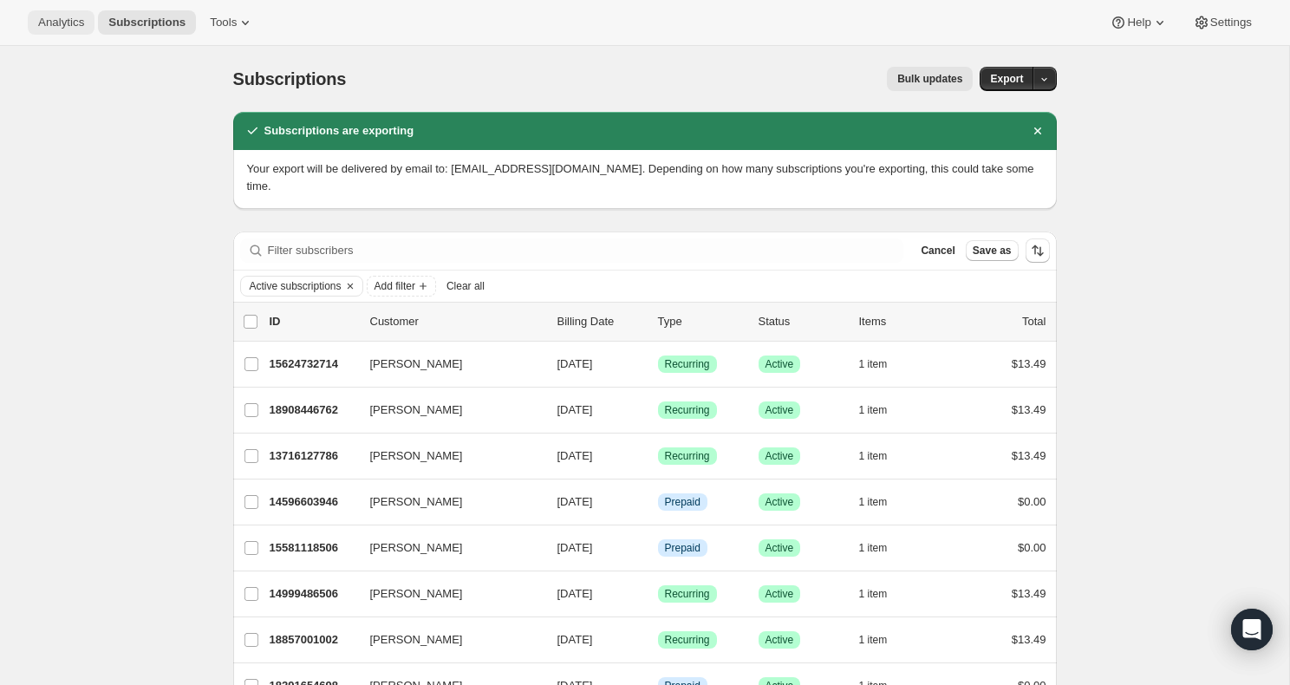
click at [75, 20] on span "Analytics" at bounding box center [61, 23] width 46 height 14
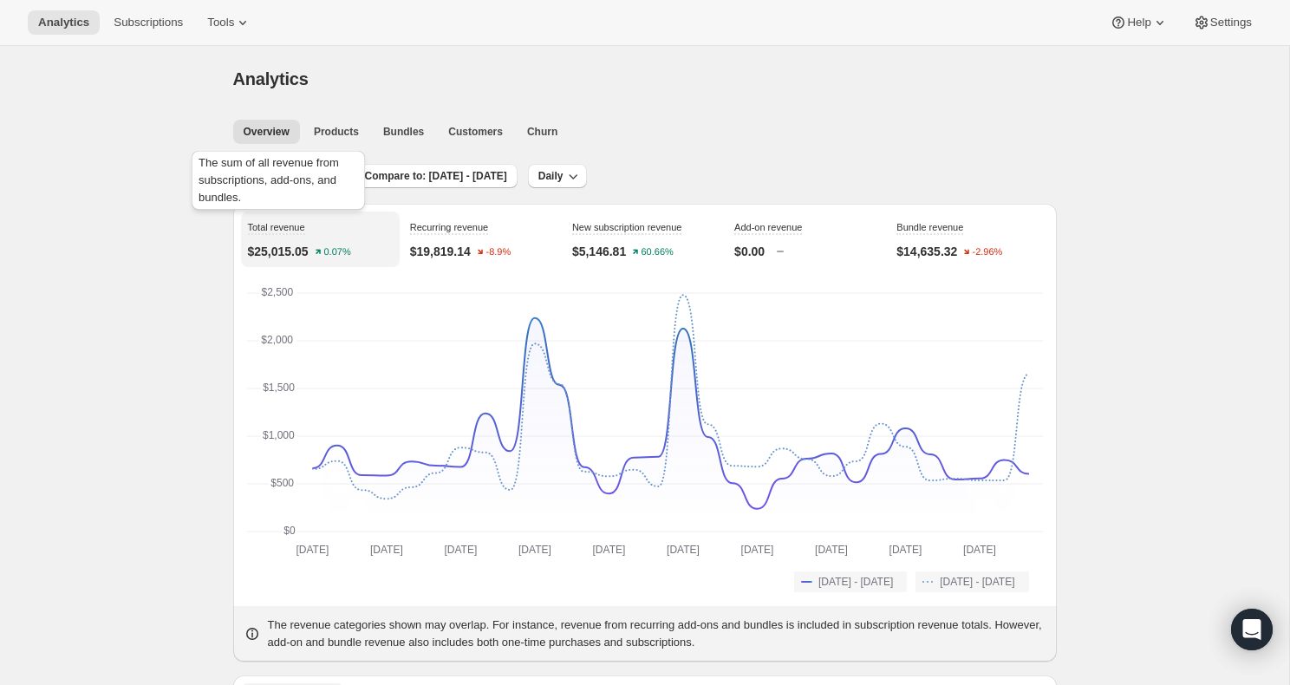
click at [287, 224] on span "Total revenue" at bounding box center [276, 227] width 57 height 10
click at [146, 17] on span "Subscriptions" at bounding box center [148, 23] width 69 height 14
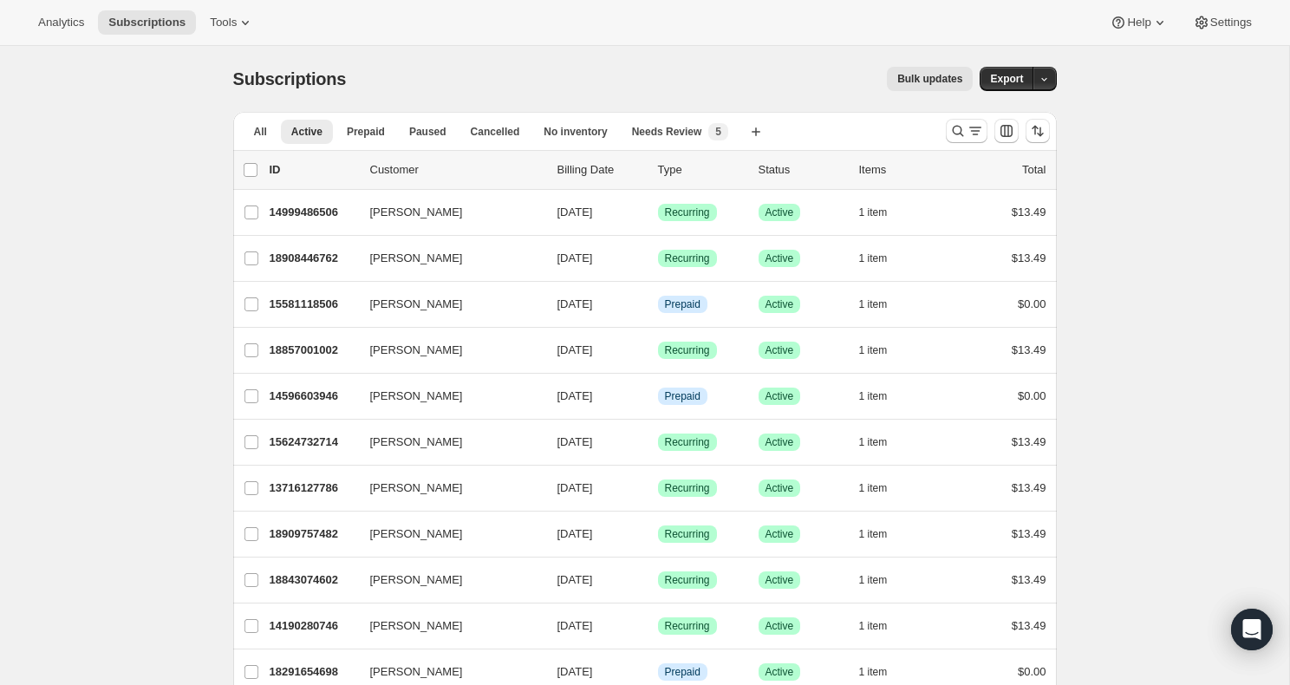
drag, startPoint x: 974, startPoint y: 133, endPoint x: 940, endPoint y: 182, distance: 59.9
click at [971, 134] on icon "Search and filter results" at bounding box center [974, 130] width 17 height 17
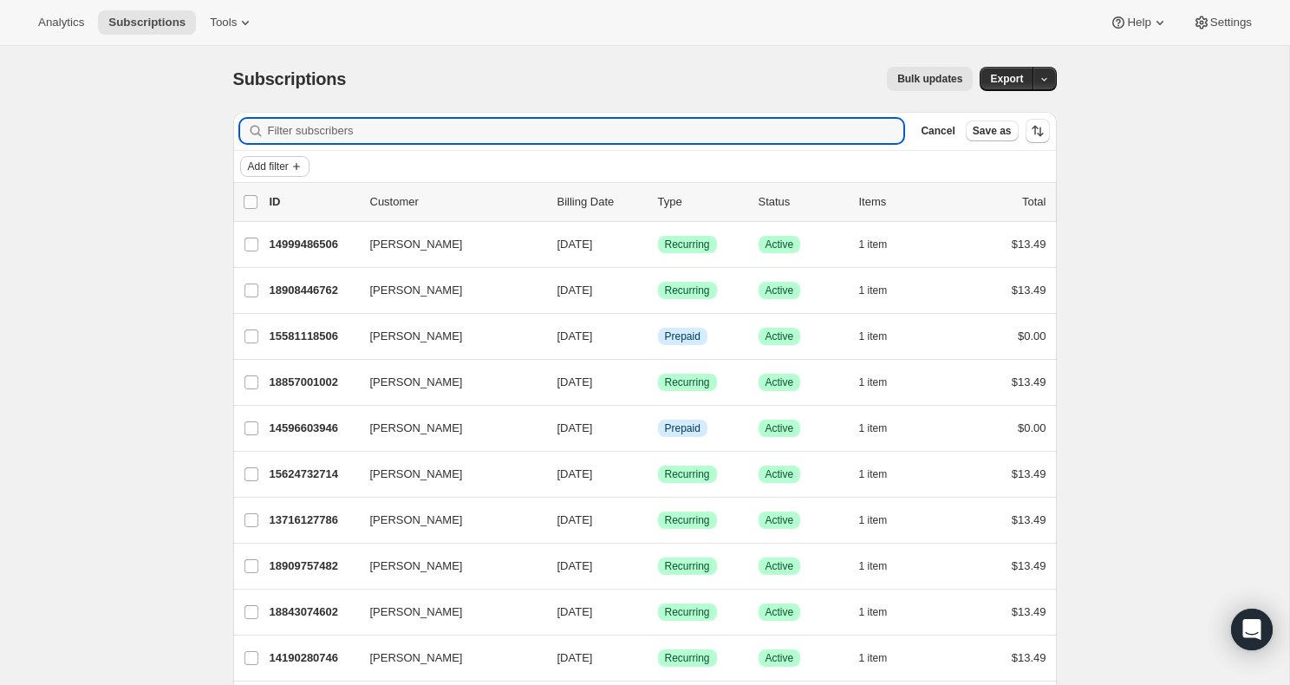
click at [297, 166] on icon "Add filter" at bounding box center [296, 166] width 14 height 14
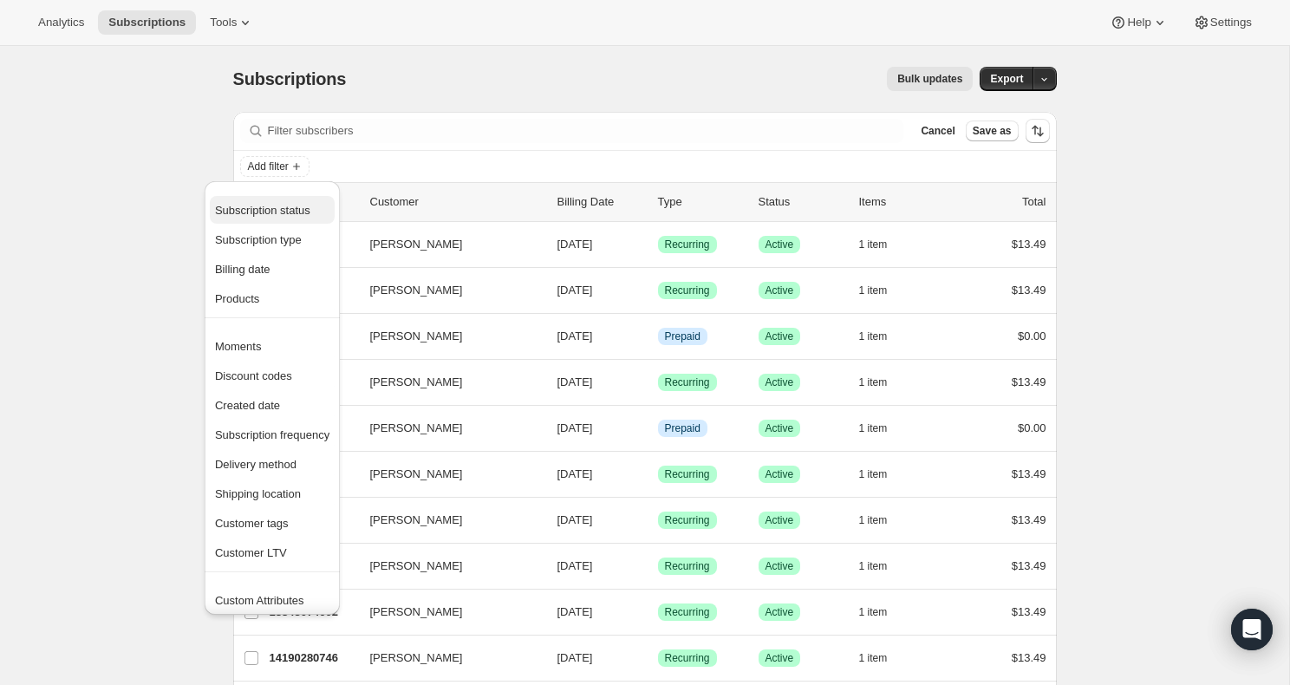
click at [270, 211] on span "Subscription status" at bounding box center [262, 210] width 95 height 13
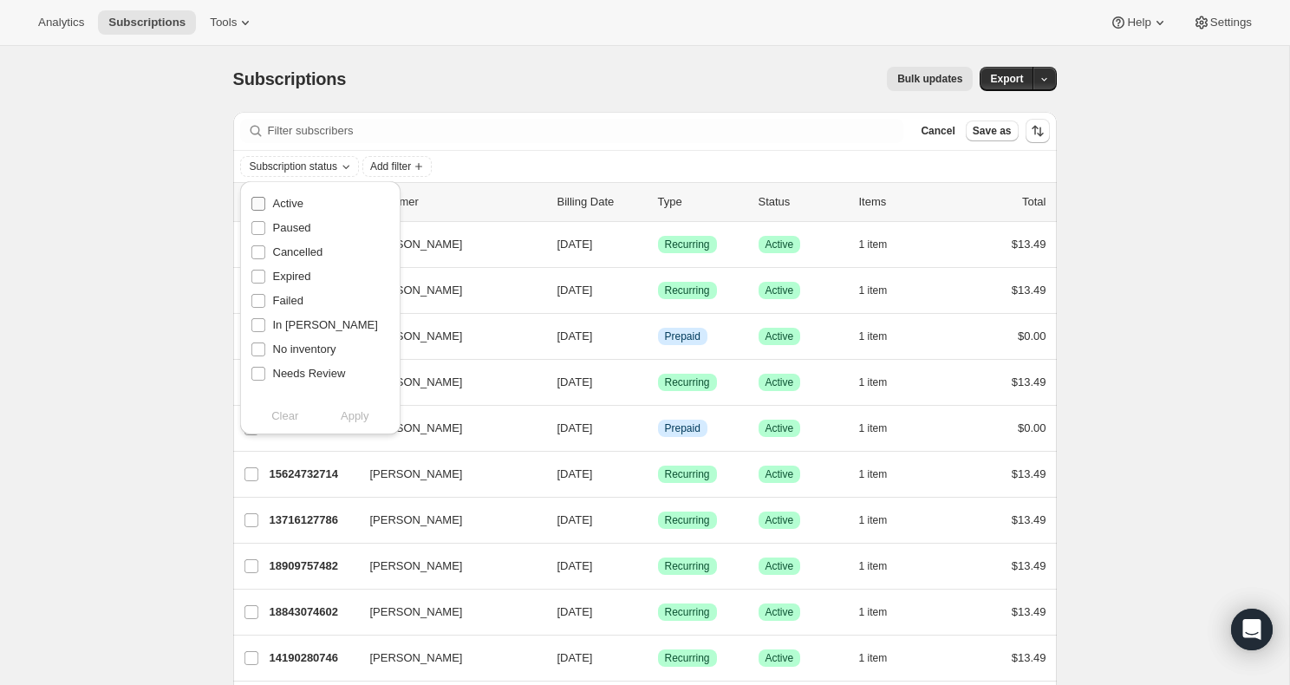
click at [260, 198] on input "Active" at bounding box center [258, 204] width 14 height 14
checkbox input "true"
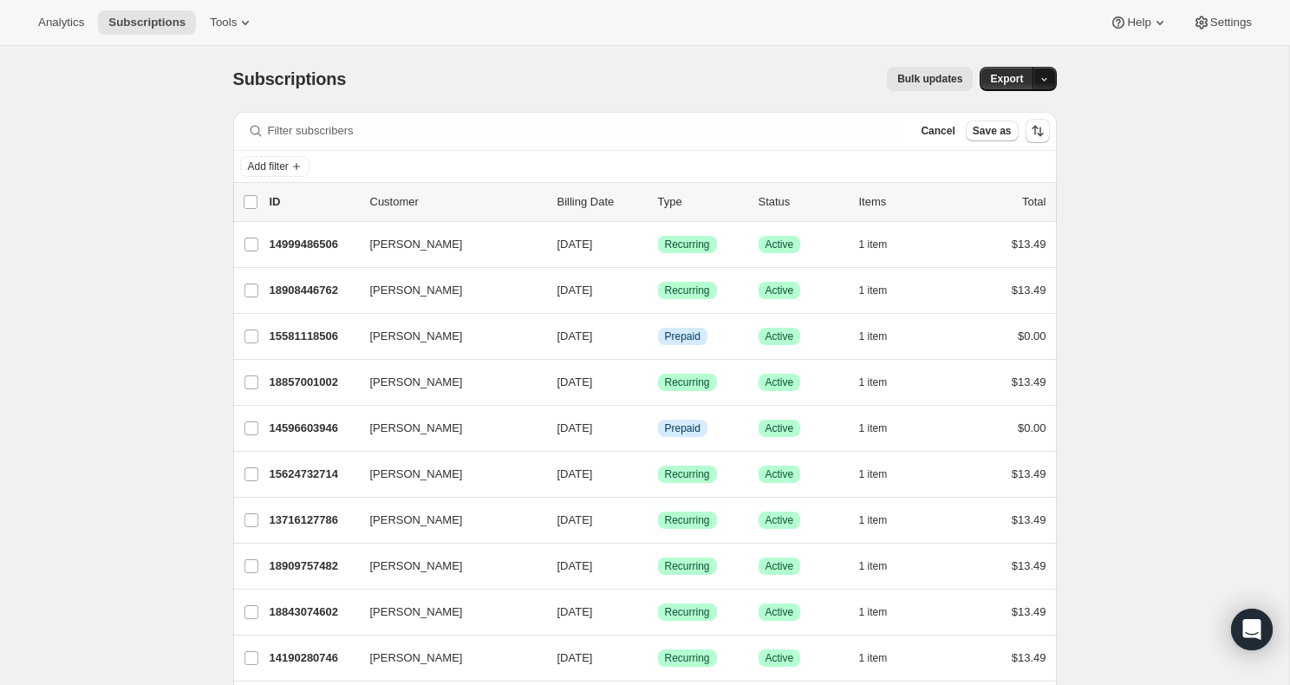
click at [1040, 70] on button "button" at bounding box center [1044, 79] width 24 height 24
click at [982, 117] on span "Subscription data" at bounding box center [951, 114] width 87 height 13
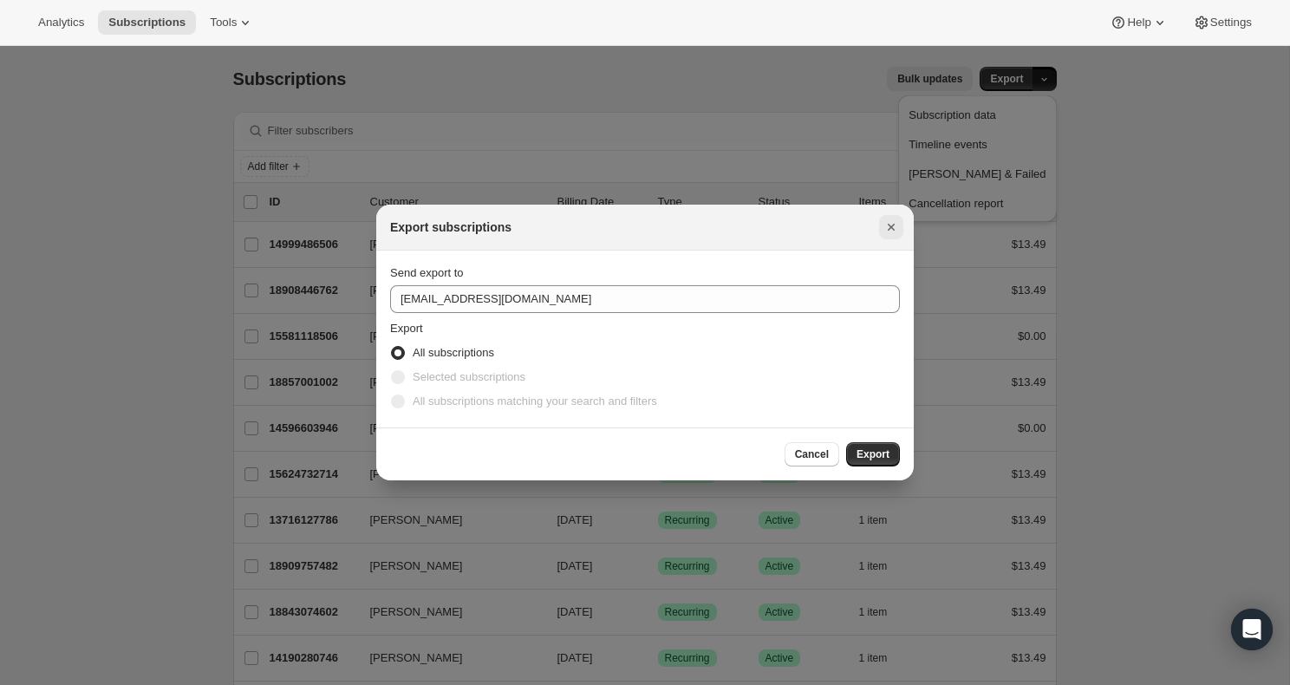
click at [894, 228] on icon "Close" at bounding box center [890, 226] width 17 height 17
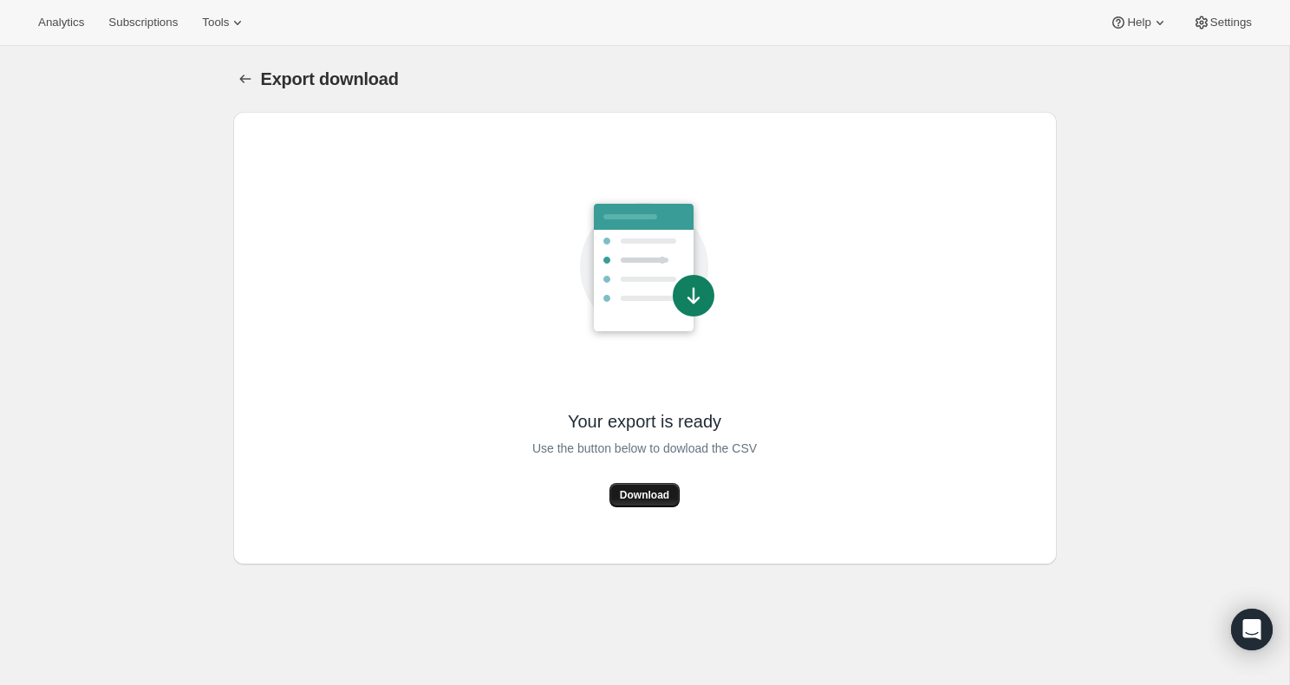
click at [658, 491] on span "Download" at bounding box center [644, 495] width 49 height 14
